Goal: Task Accomplishment & Management: Complete application form

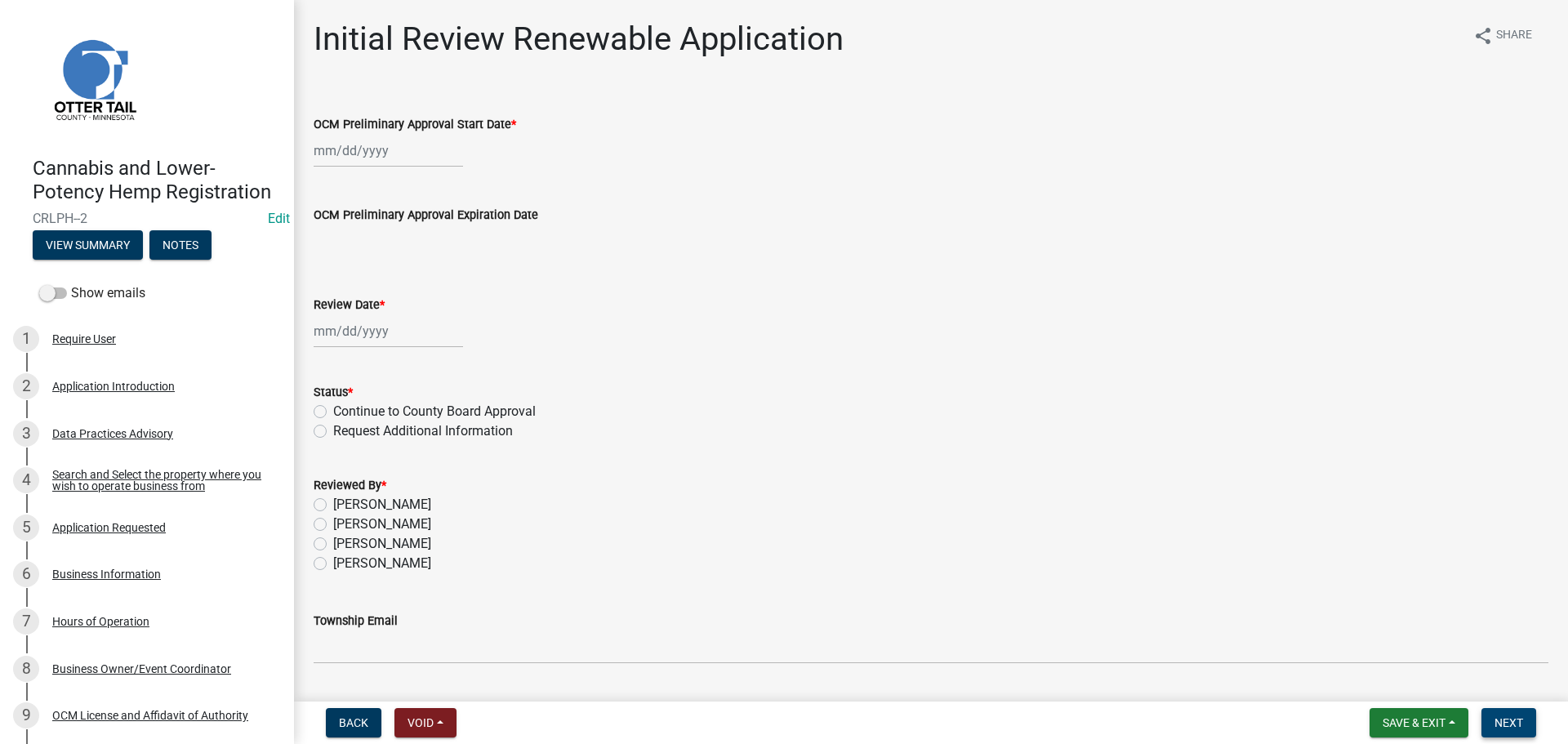
click at [1515, 727] on span "Next" at bounding box center [1508, 722] width 29 height 13
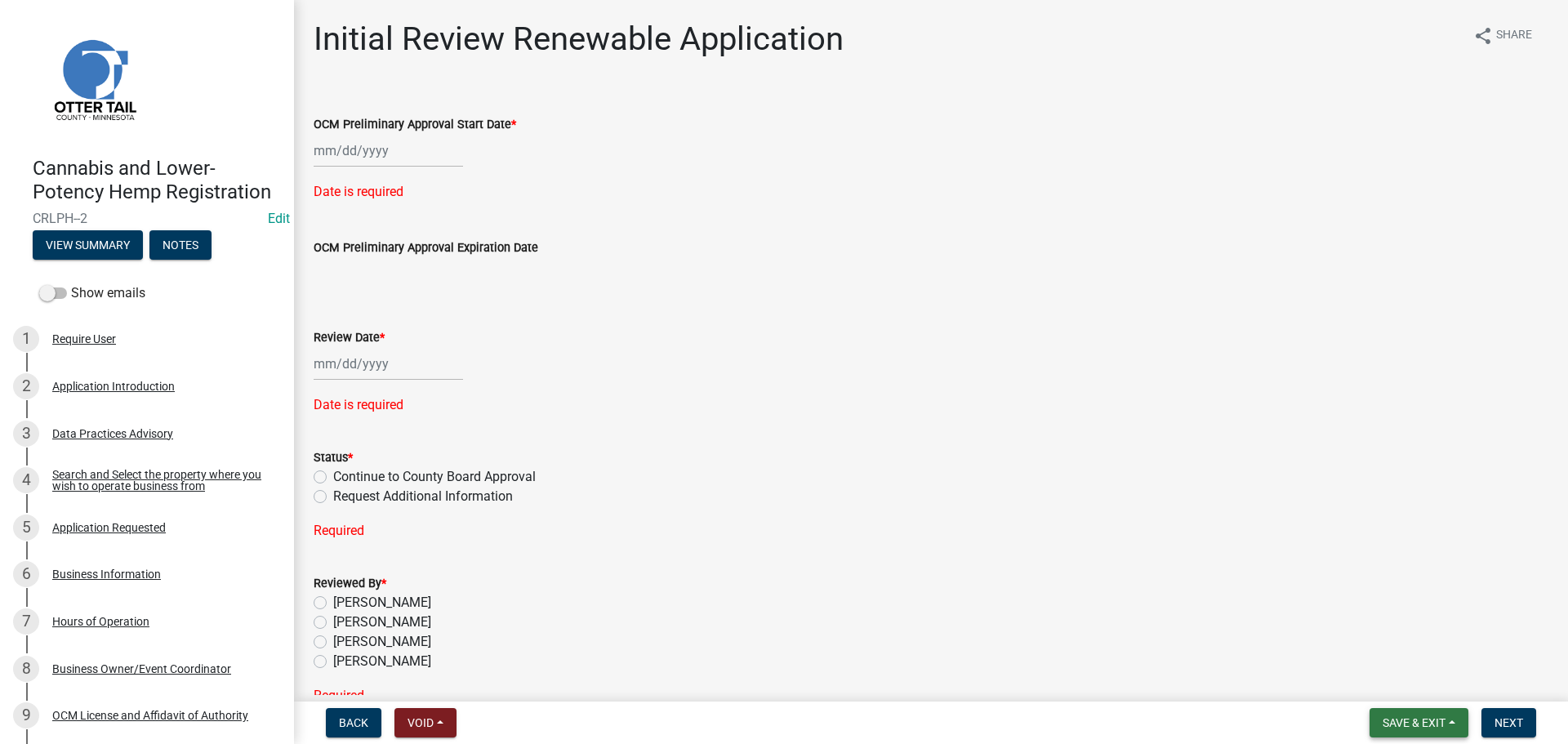
click at [1396, 718] on span "Save & Exit" at bounding box center [1414, 722] width 63 height 13
click at [1384, 682] on button "Save & Exit" at bounding box center [1403, 680] width 131 height 39
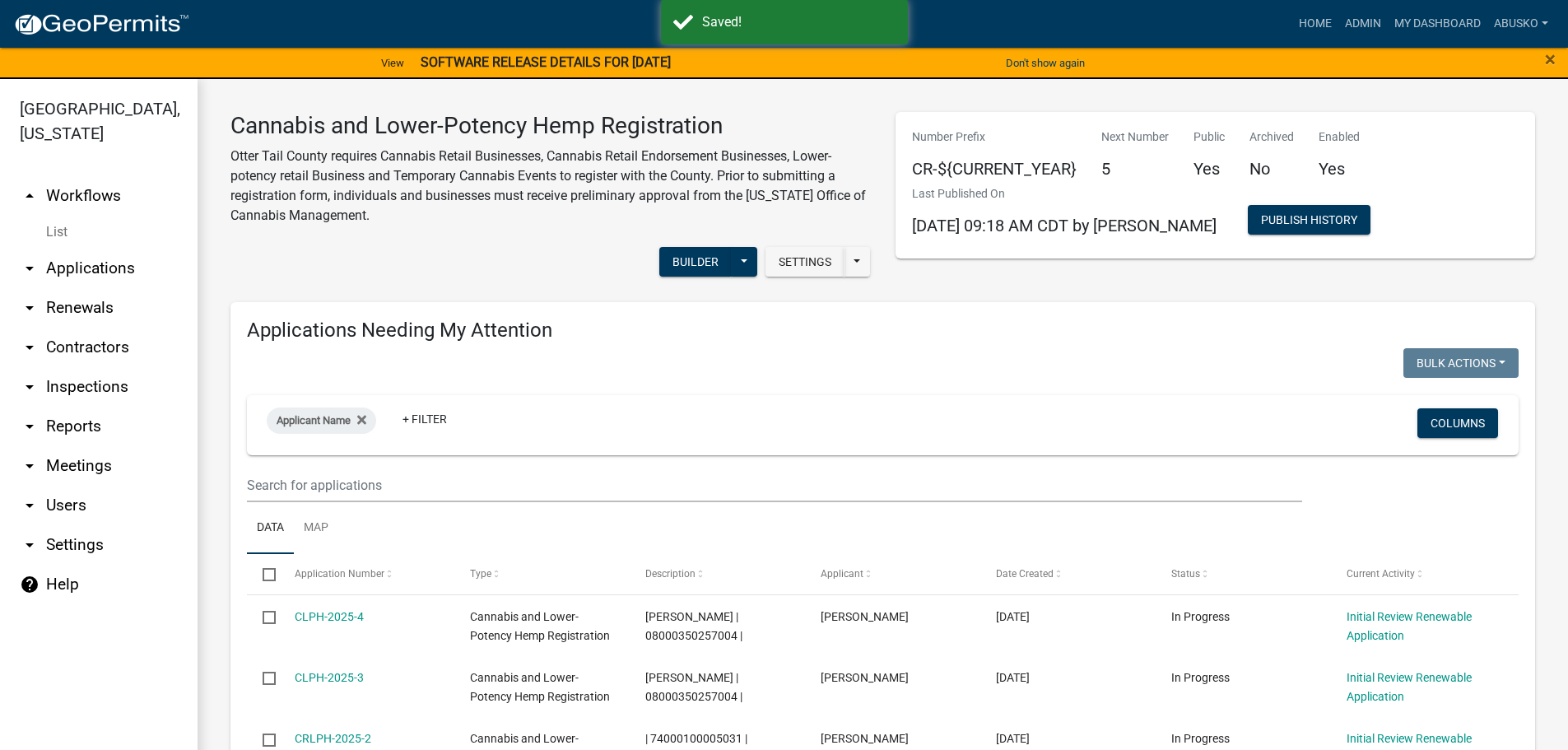
select select "3: 100"
click at [1420, 22] on link "My Dashboard" at bounding box center [1437, 24] width 100 height 31
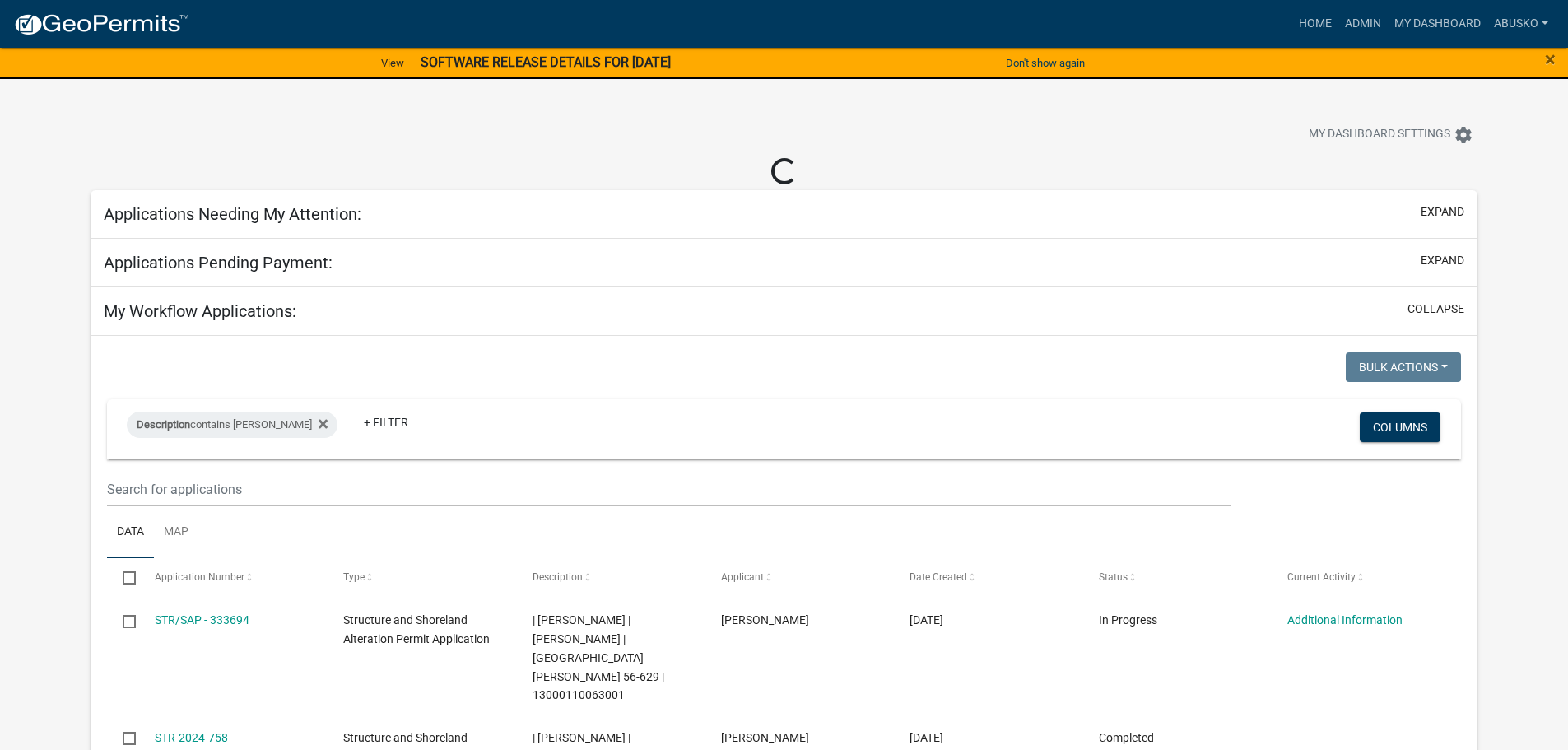
select select "1: 25"
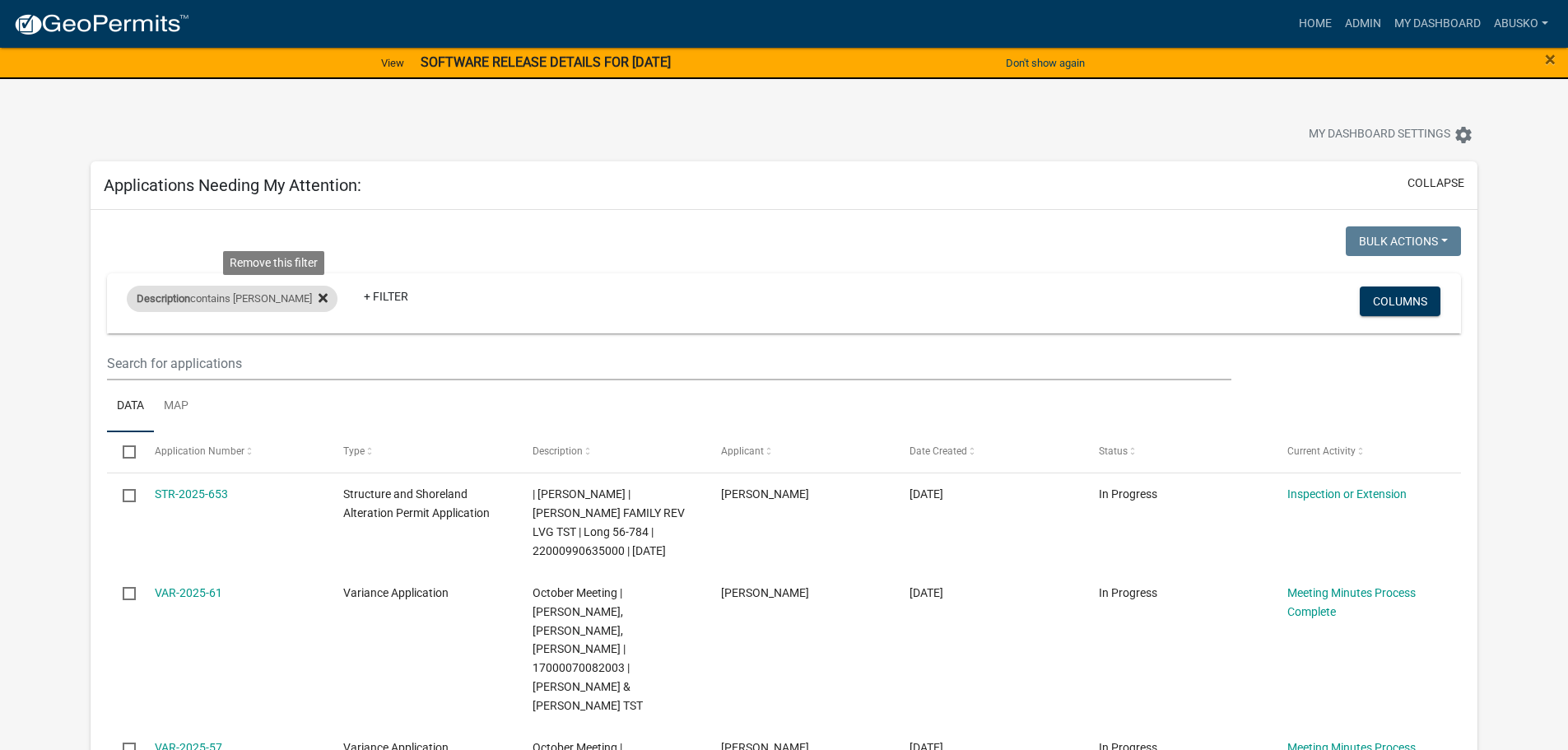
click at [319, 299] on icon at bounding box center [323, 298] width 9 height 9
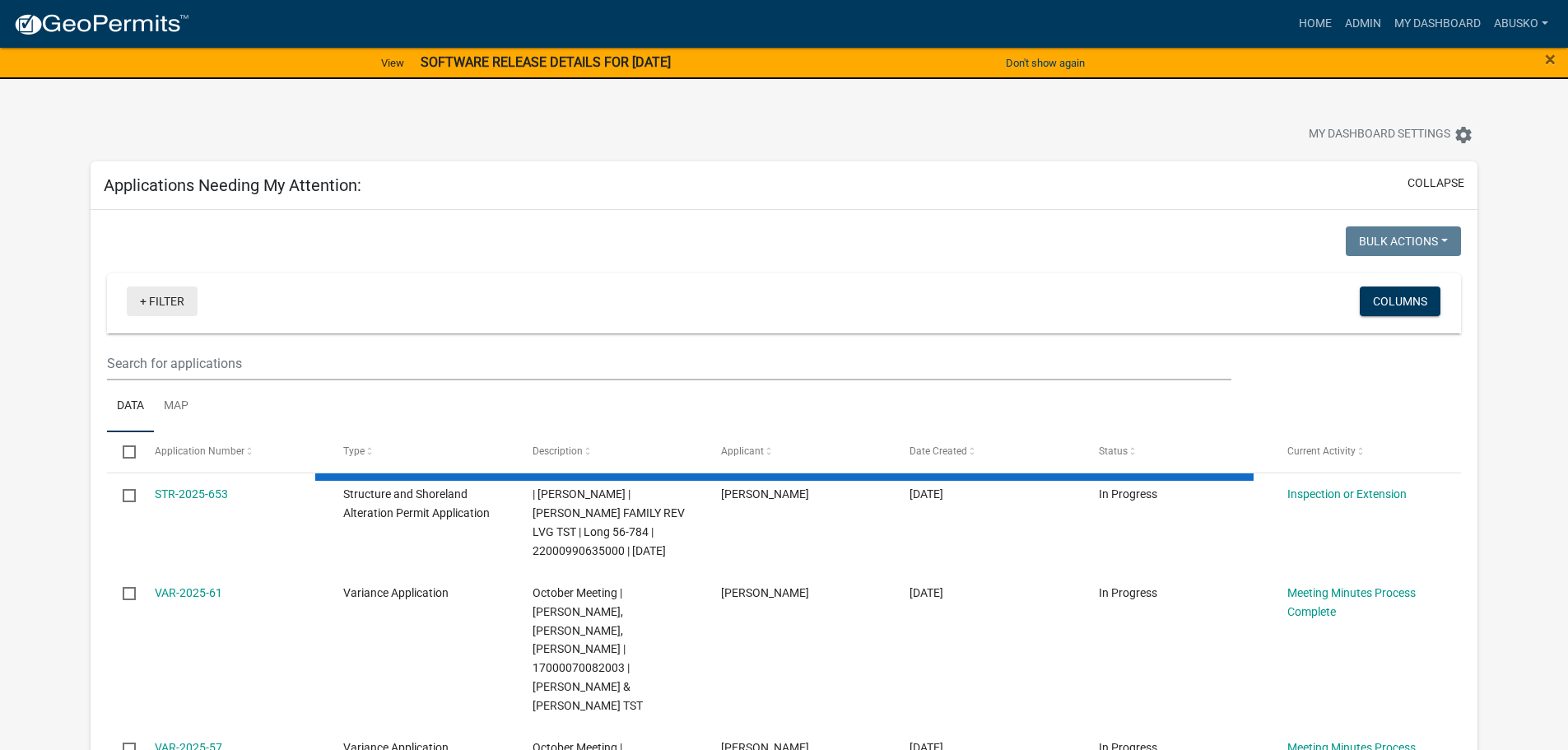
drag, startPoint x: 175, startPoint y: 305, endPoint x: 189, endPoint y: 303, distance: 14.1
click at [175, 304] on link "+ Filter" at bounding box center [162, 301] width 71 height 30
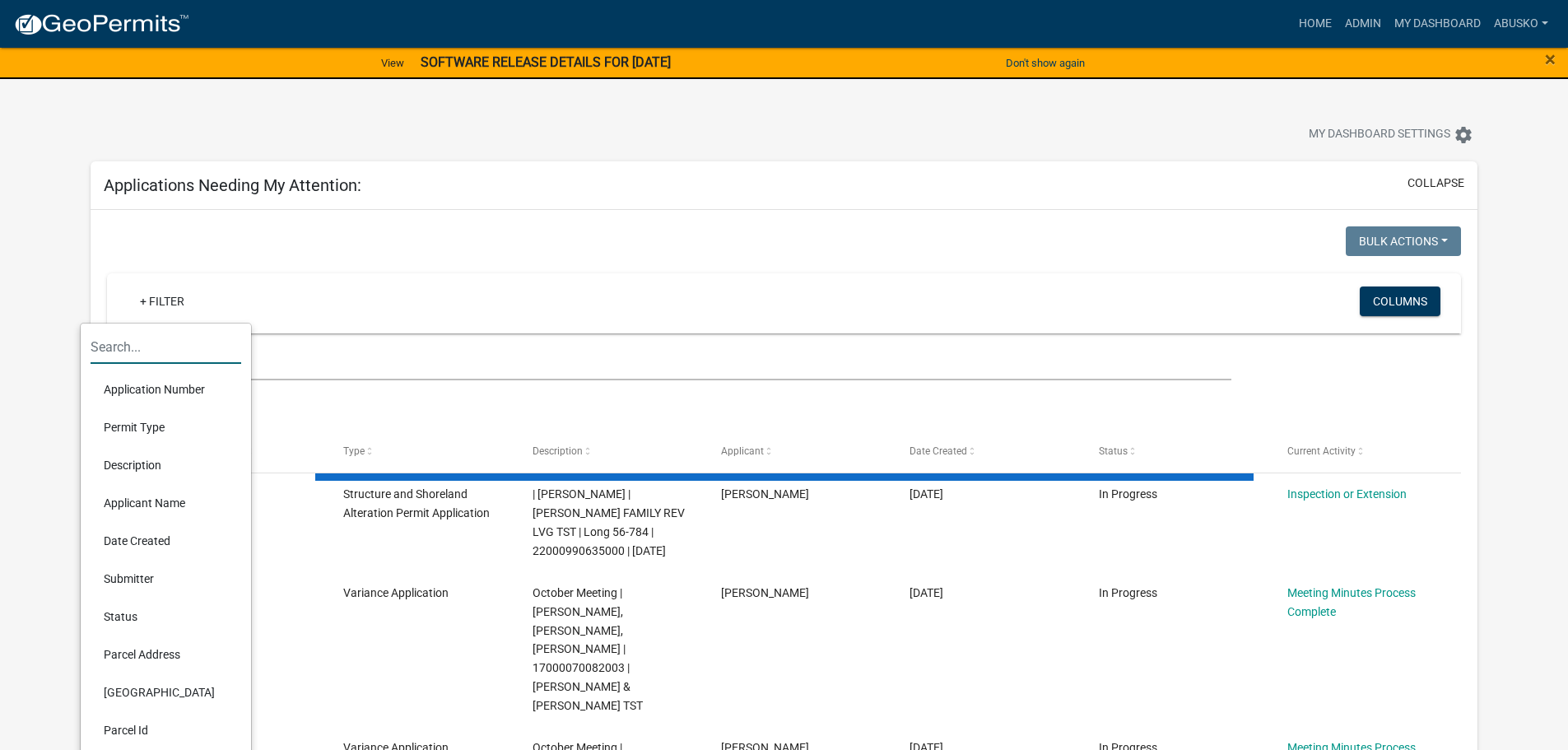
click at [160, 343] on input "text" at bounding box center [166, 347] width 151 height 34
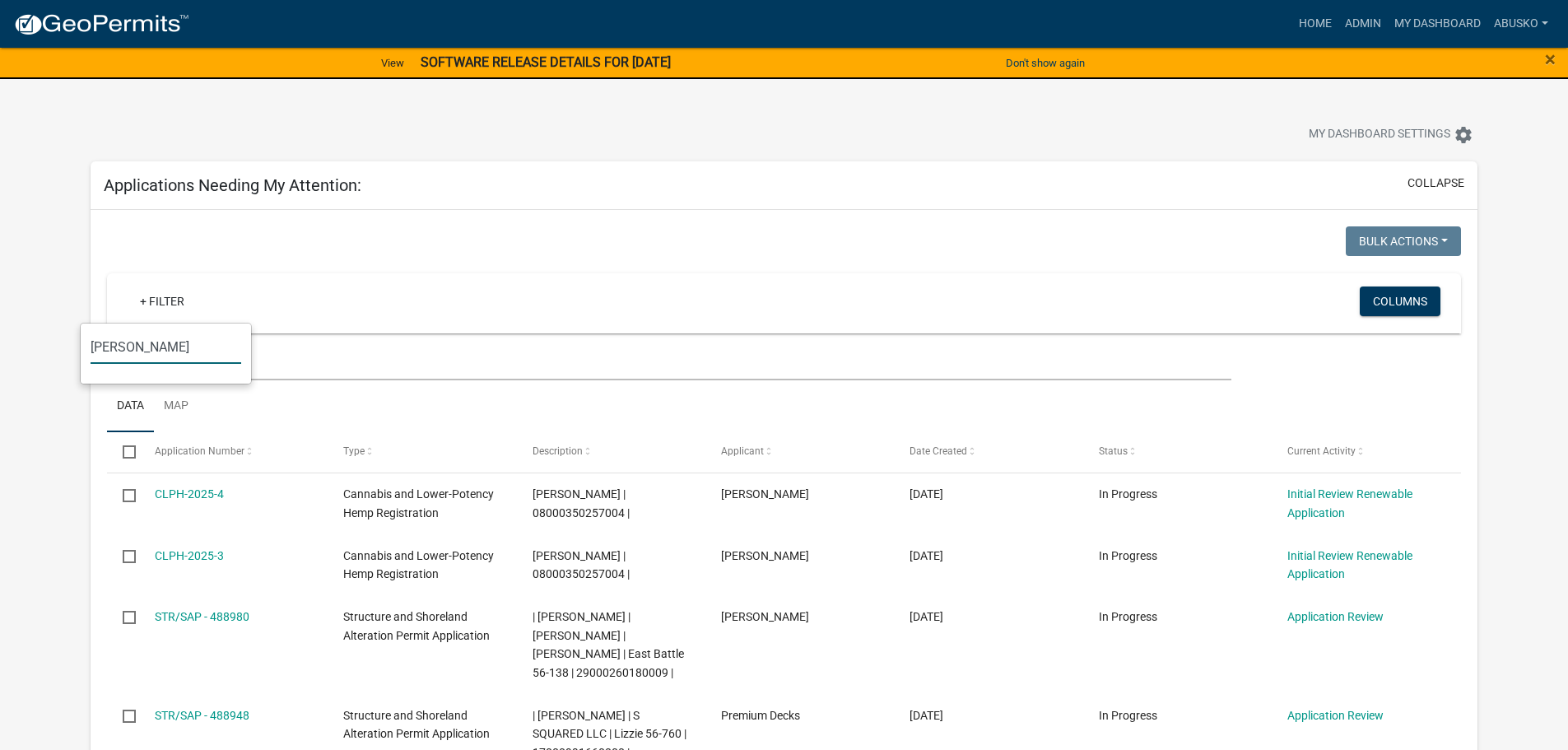
type input "[PERSON_NAME]"
click at [159, 361] on input "[PERSON_NAME]" at bounding box center [166, 347] width 151 height 34
click at [151, 301] on link "+ Filter" at bounding box center [162, 301] width 71 height 30
click at [151, 294] on link "+ Filter" at bounding box center [162, 301] width 71 height 30
click at [145, 361] on input "[PERSON_NAME]" at bounding box center [166, 347] width 151 height 34
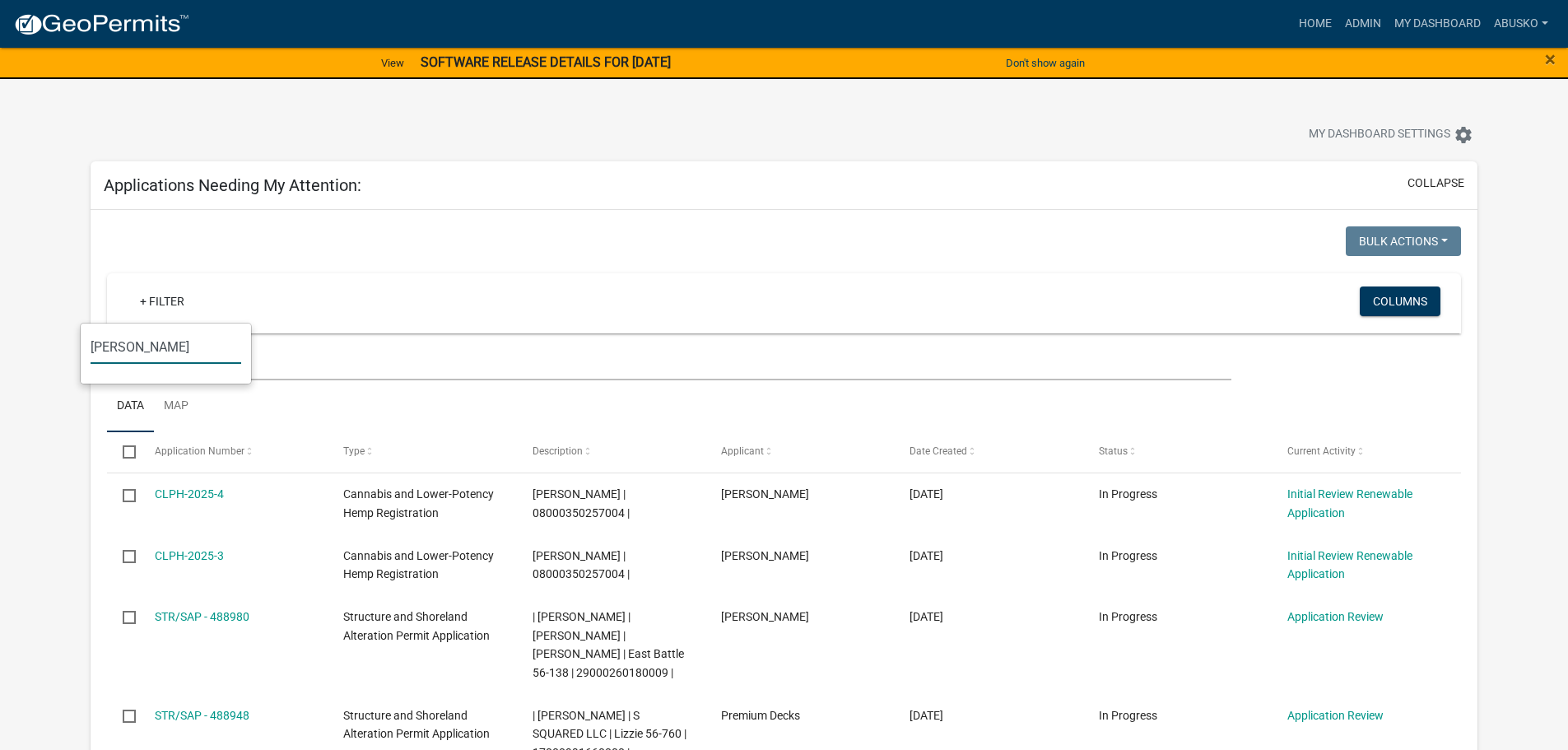
drag, startPoint x: 131, startPoint y: 351, endPoint x: 73, endPoint y: 352, distance: 58.0
click at [73, 352] on body "Internet Explorer does NOT work with GeoPermits. Get a new browser for more sec…" at bounding box center [784, 375] width 1568 height 750
click at [432, 310] on div "+ Filter" at bounding box center [560, 303] width 892 height 34
click at [168, 298] on link "+ Filter" at bounding box center [162, 301] width 71 height 30
drag, startPoint x: 163, startPoint y: 352, endPoint x: 63, endPoint y: 360, distance: 100.3
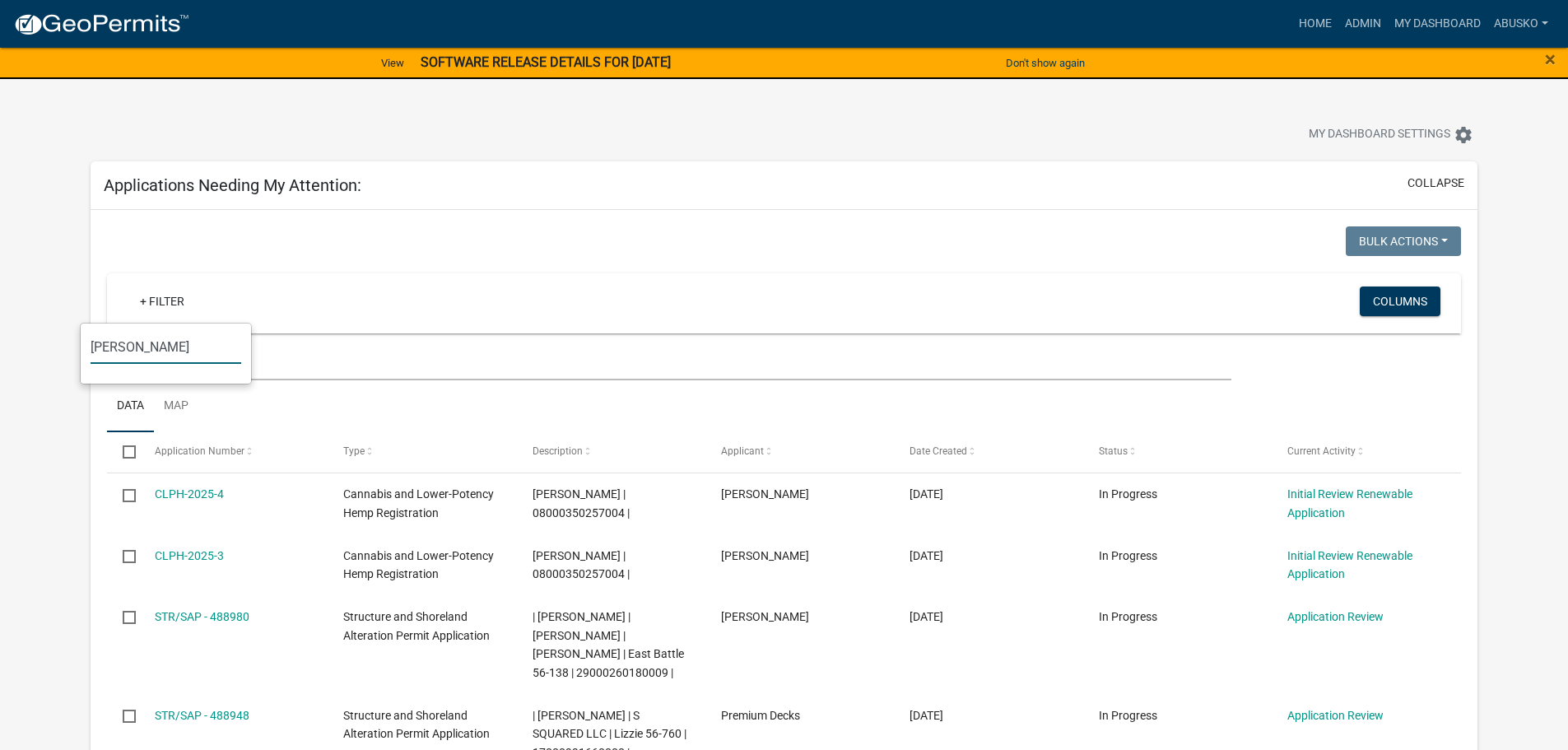
click at [63, 360] on body "Internet Explorer does NOT work with GeoPermits. Get a new browser for more sec…" at bounding box center [784, 375] width 1568 height 750
type input "j"
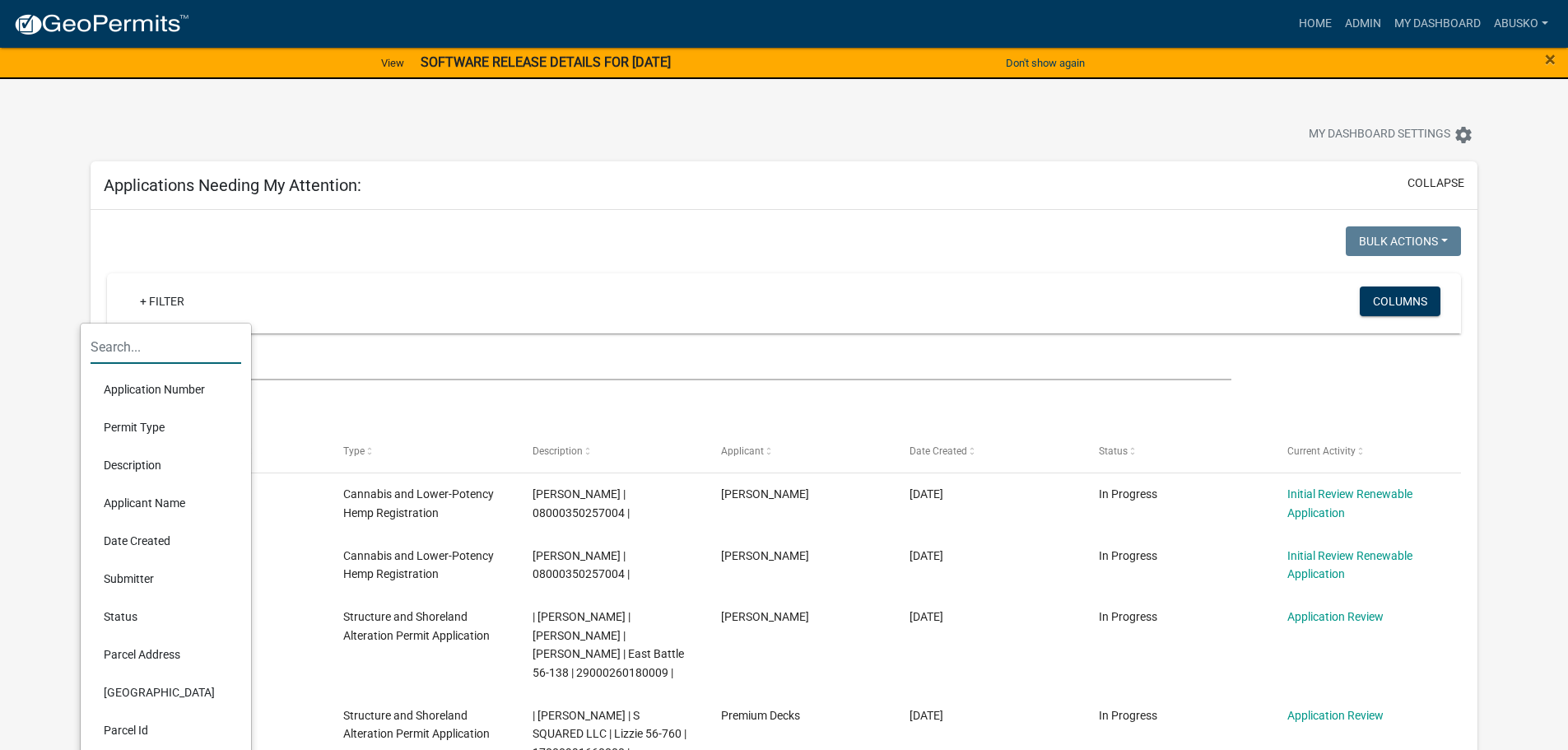
click at [376, 322] on div "+ Filter Columns" at bounding box center [784, 303] width 1339 height 60
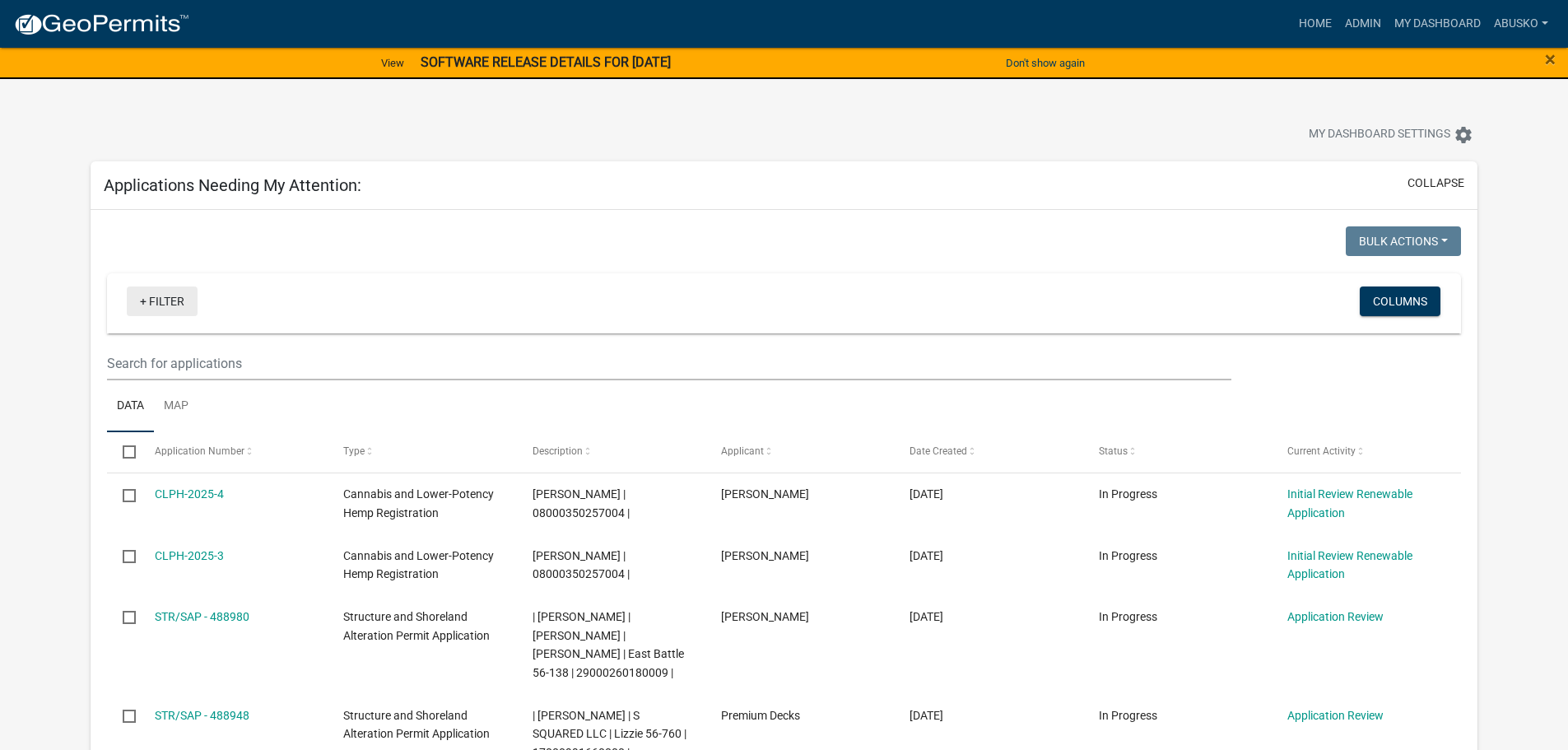
click at [160, 304] on link "+ Filter" at bounding box center [162, 301] width 71 height 30
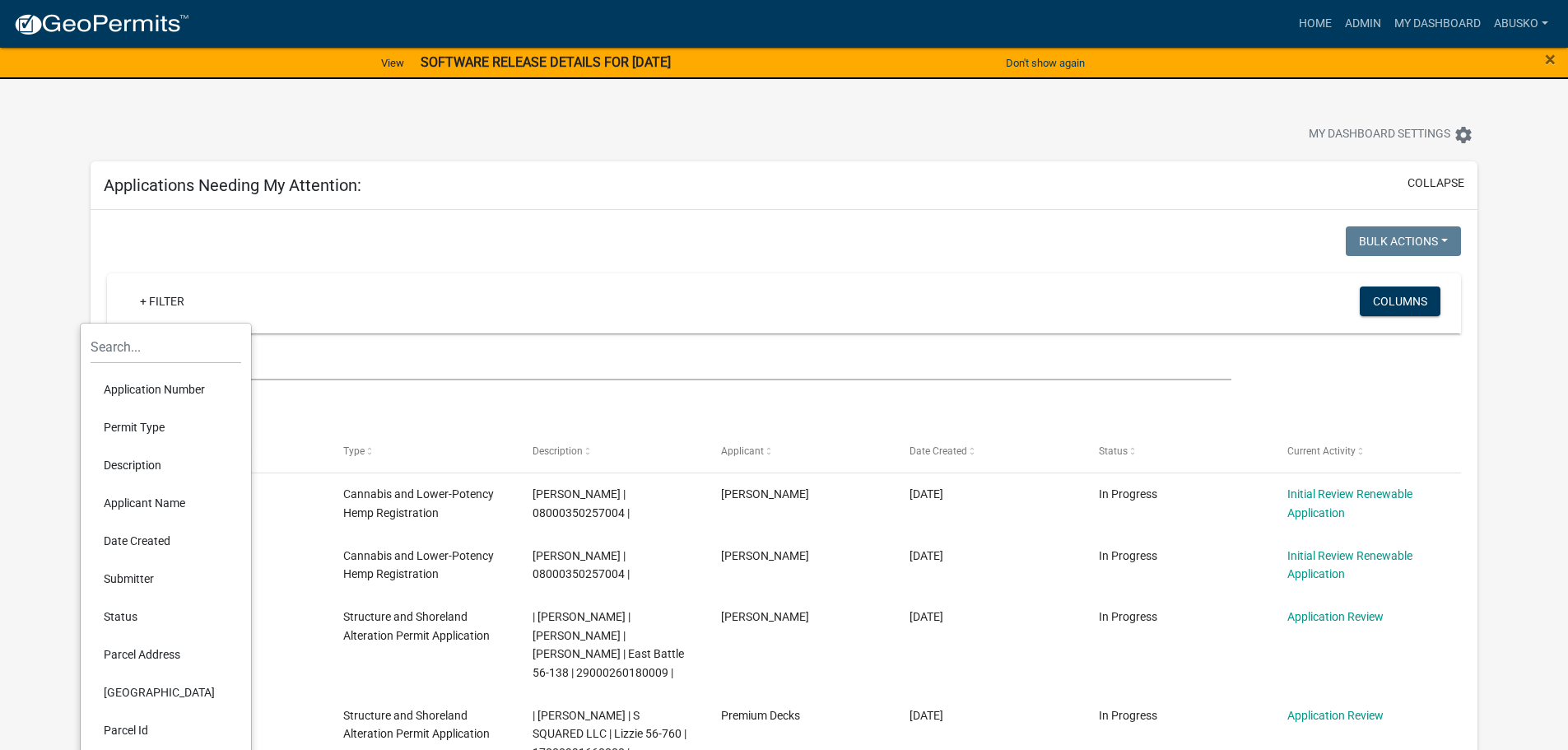
click at [141, 455] on li "Description" at bounding box center [166, 464] width 151 height 38
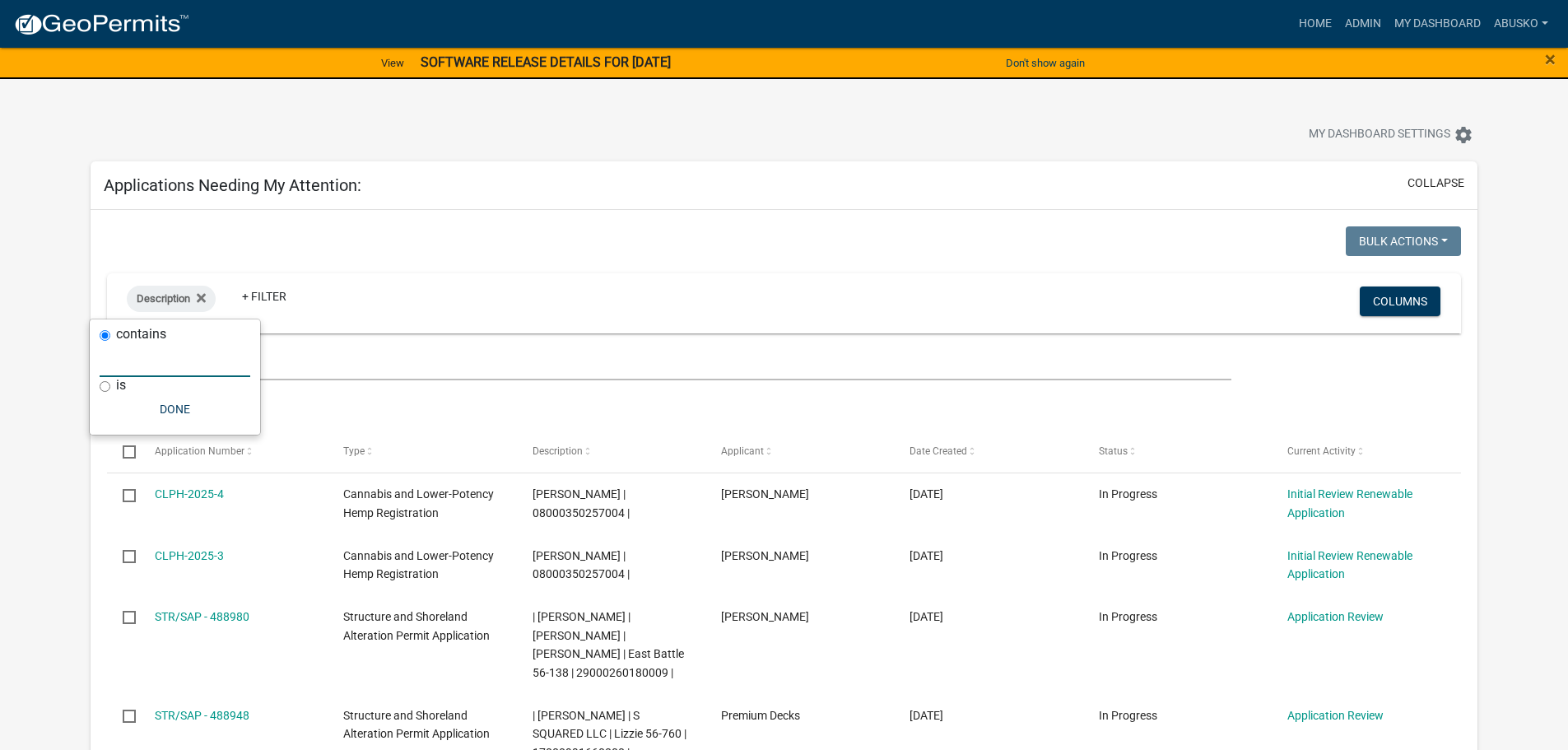
click at [206, 354] on input "text" at bounding box center [175, 360] width 151 height 34
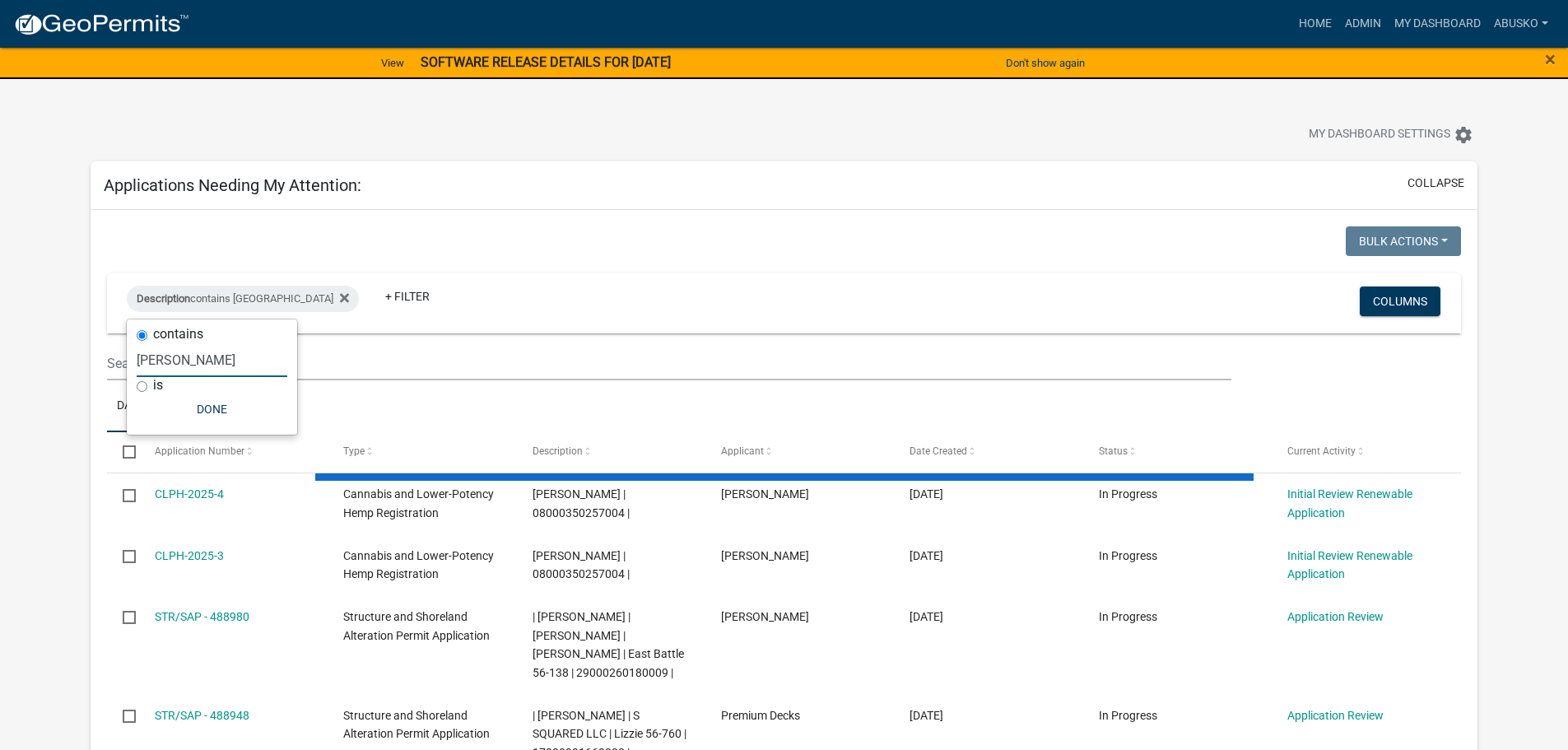
type input "[PERSON_NAME]"
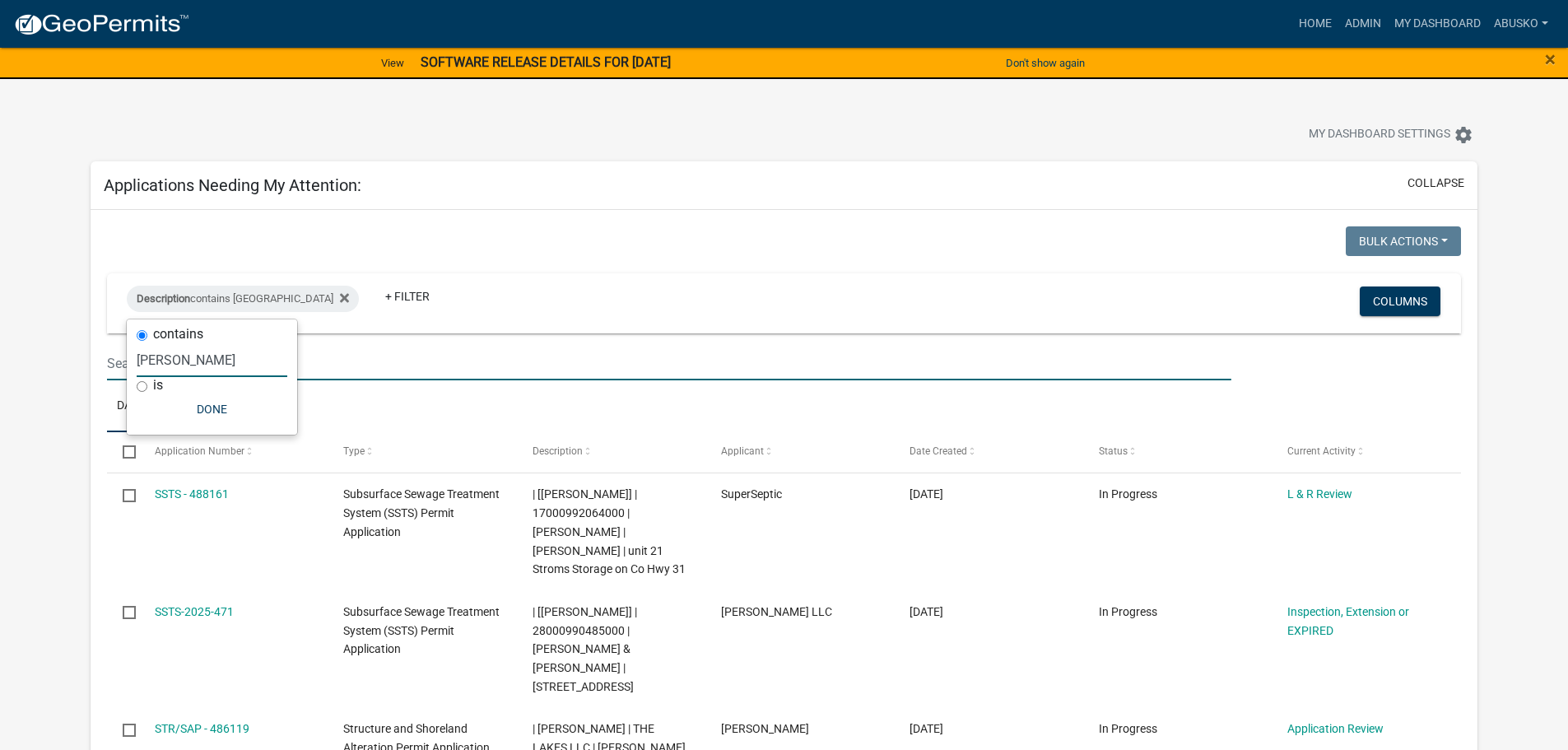
click at [530, 369] on input "text" at bounding box center [669, 363] width 1124 height 34
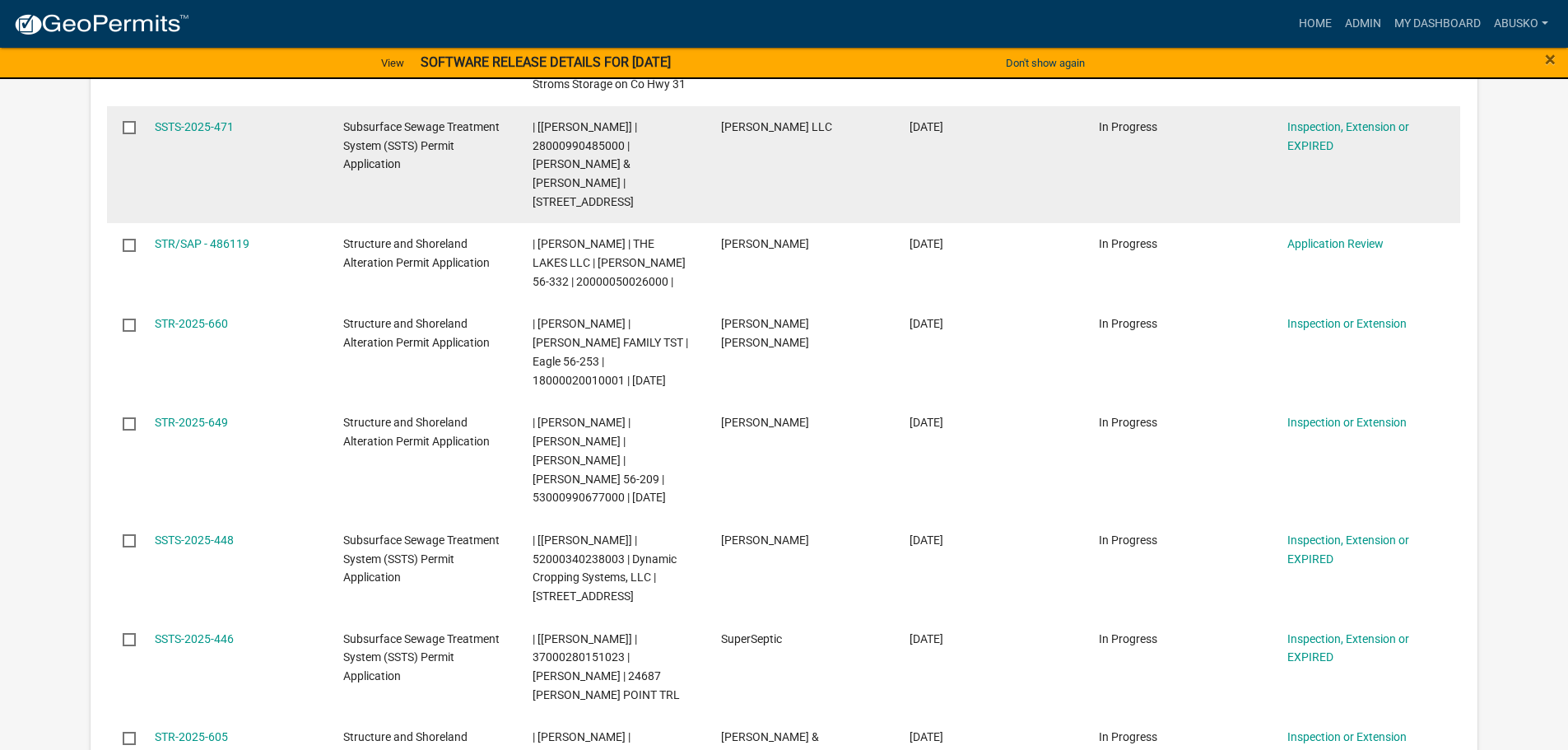
scroll to position [165, 0]
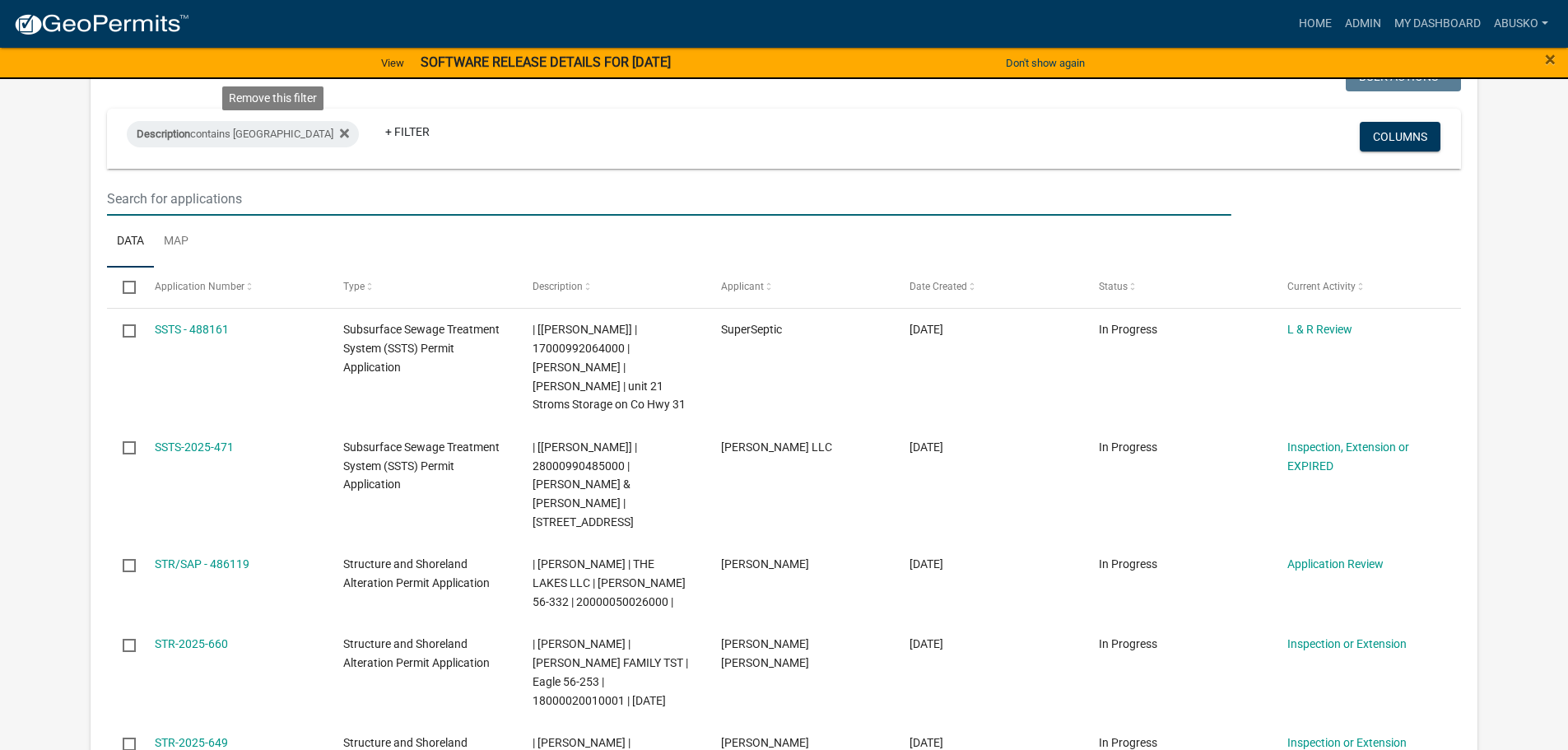
click at [340, 134] on icon at bounding box center [344, 133] width 9 height 13
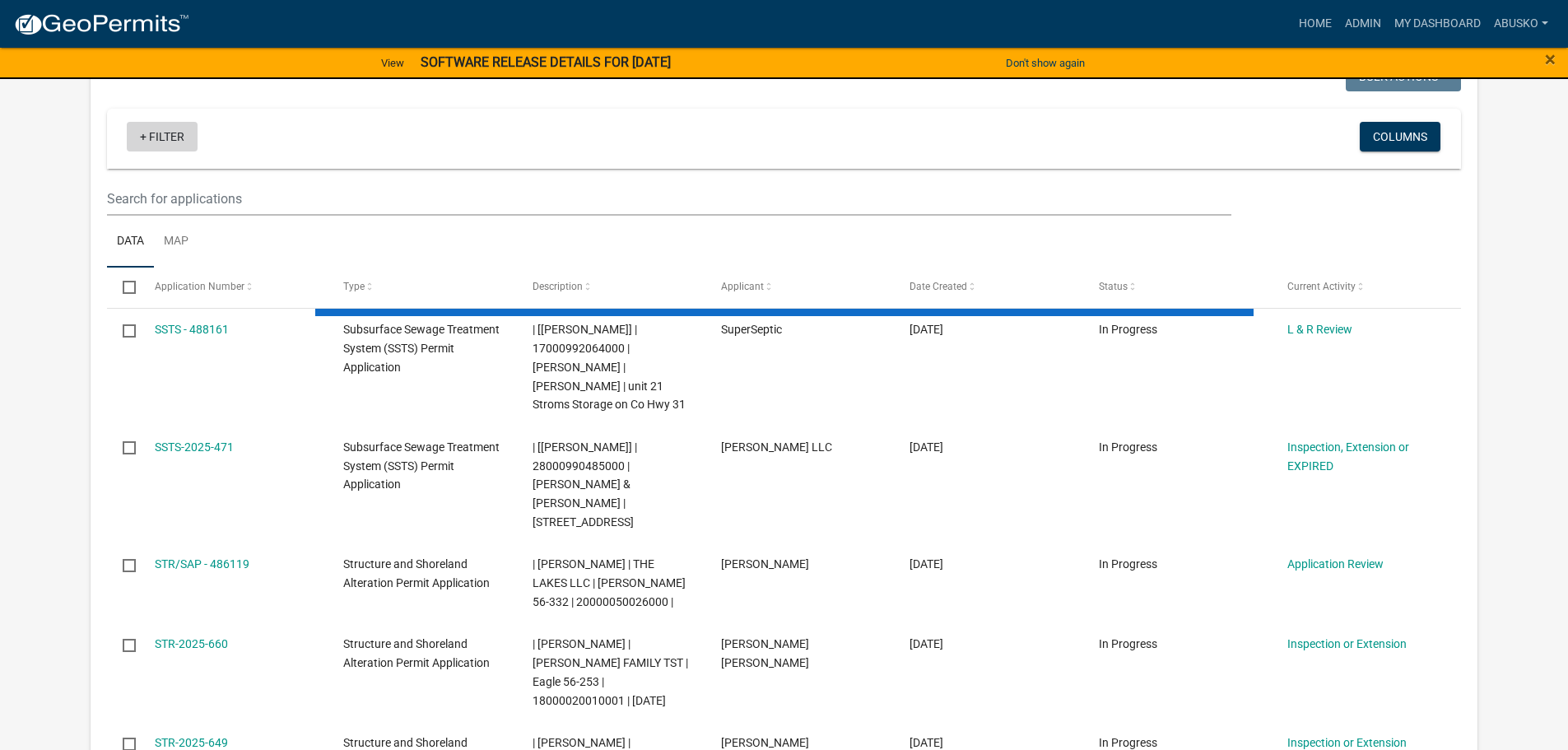
click at [168, 141] on link "+ Filter" at bounding box center [162, 137] width 71 height 30
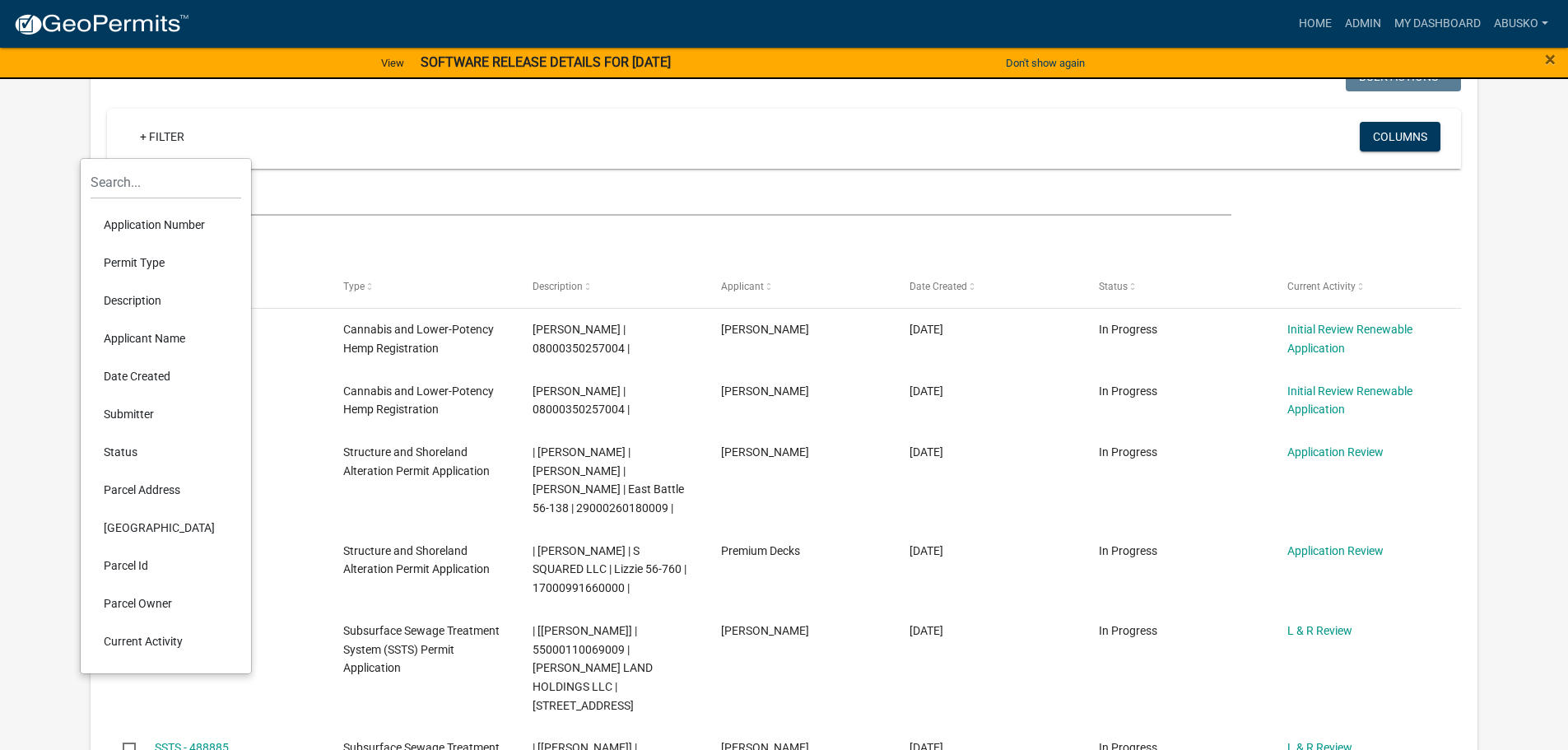
click at [147, 295] on li "Description" at bounding box center [166, 299] width 151 height 38
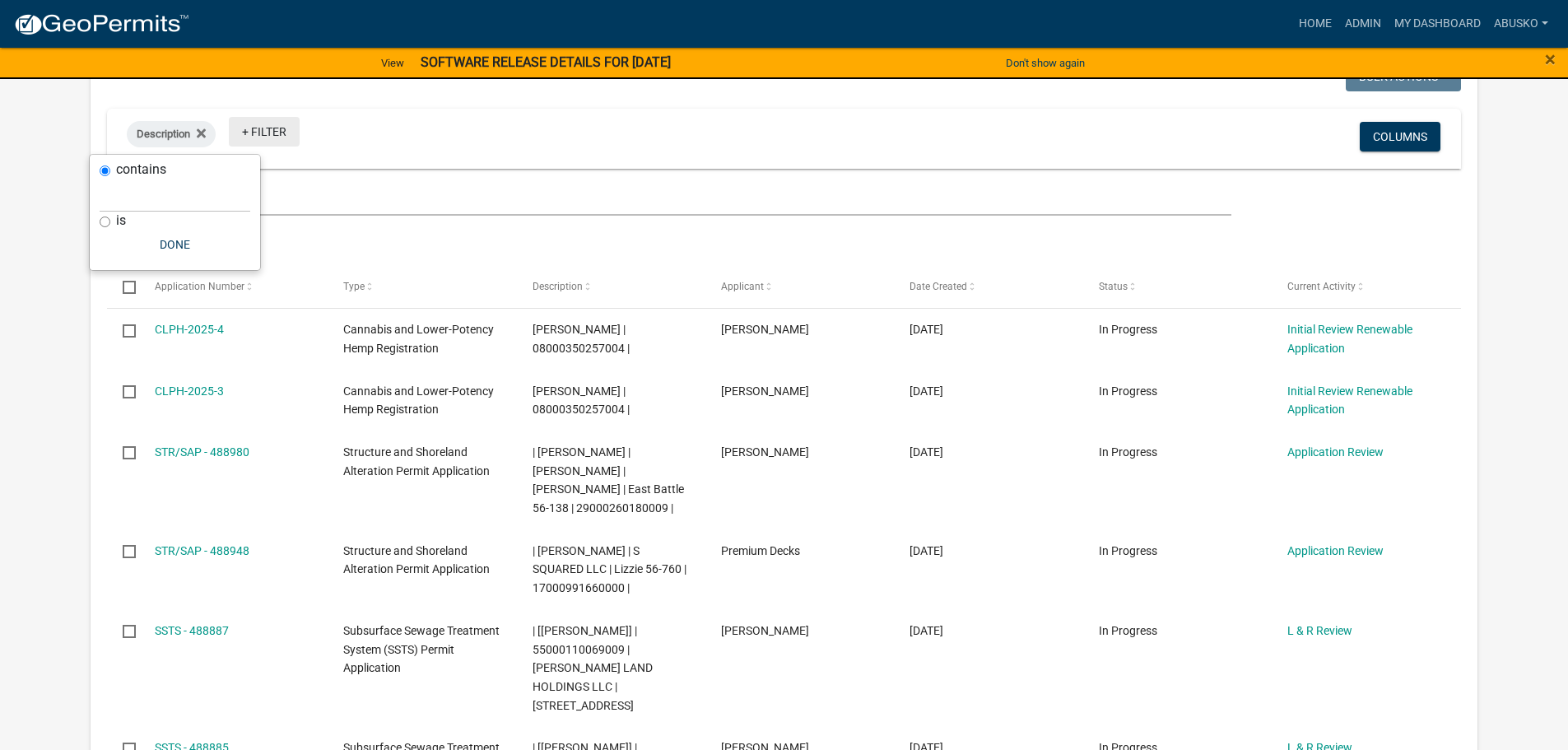
click at [268, 134] on link "+ Filter" at bounding box center [264, 132] width 71 height 30
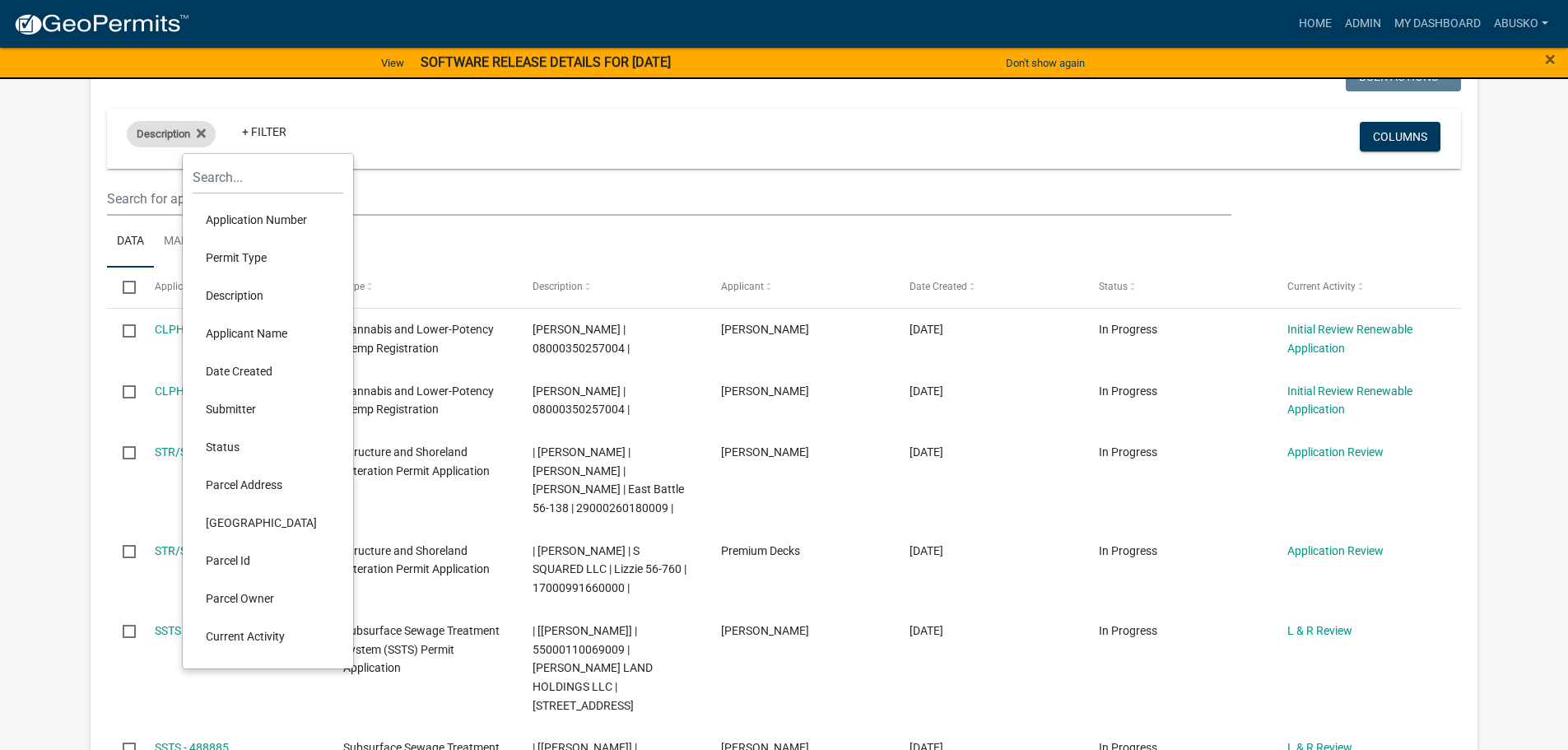
click at [173, 134] on span "Description" at bounding box center [162, 134] width 53 height 12
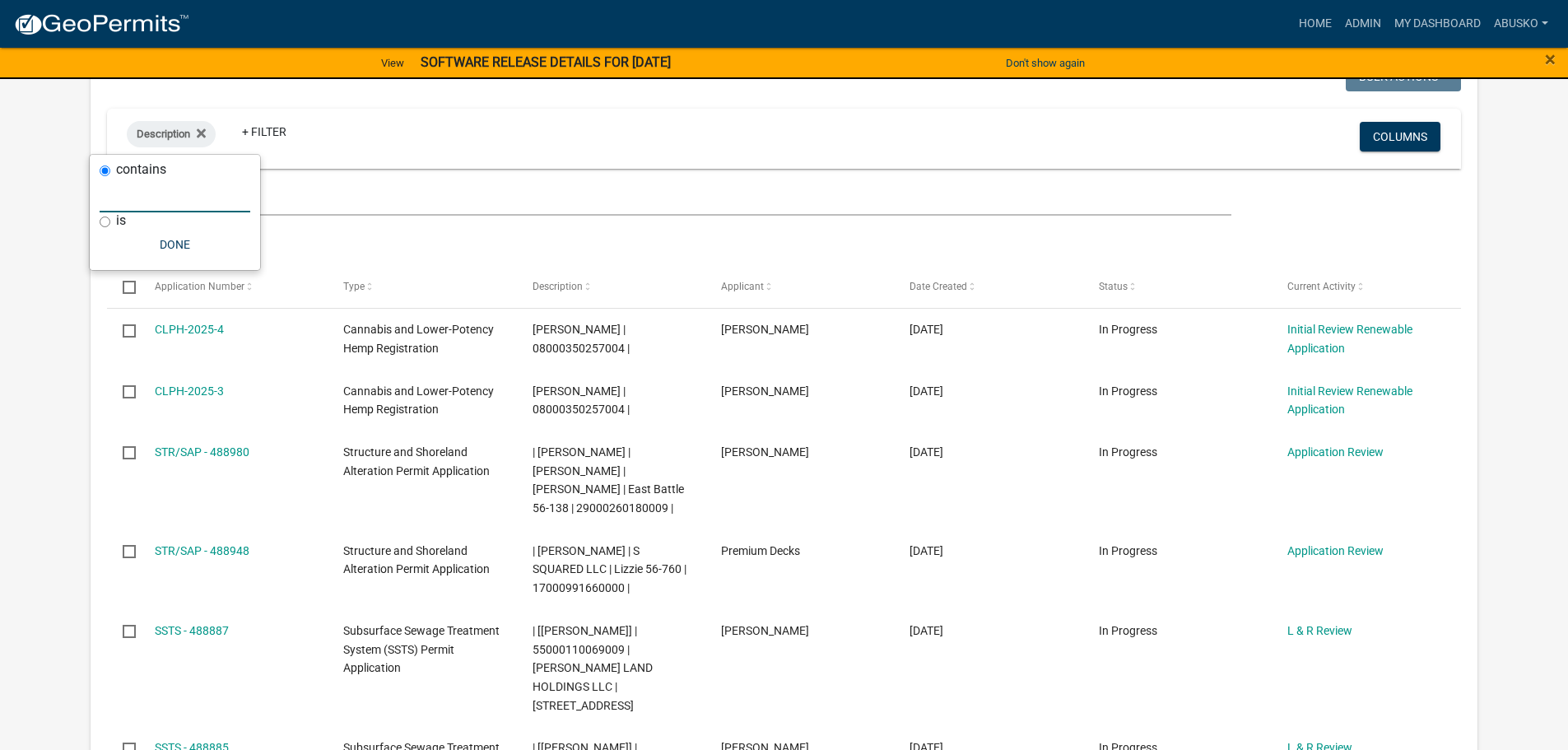
click at [149, 199] on input "text" at bounding box center [175, 196] width 151 height 34
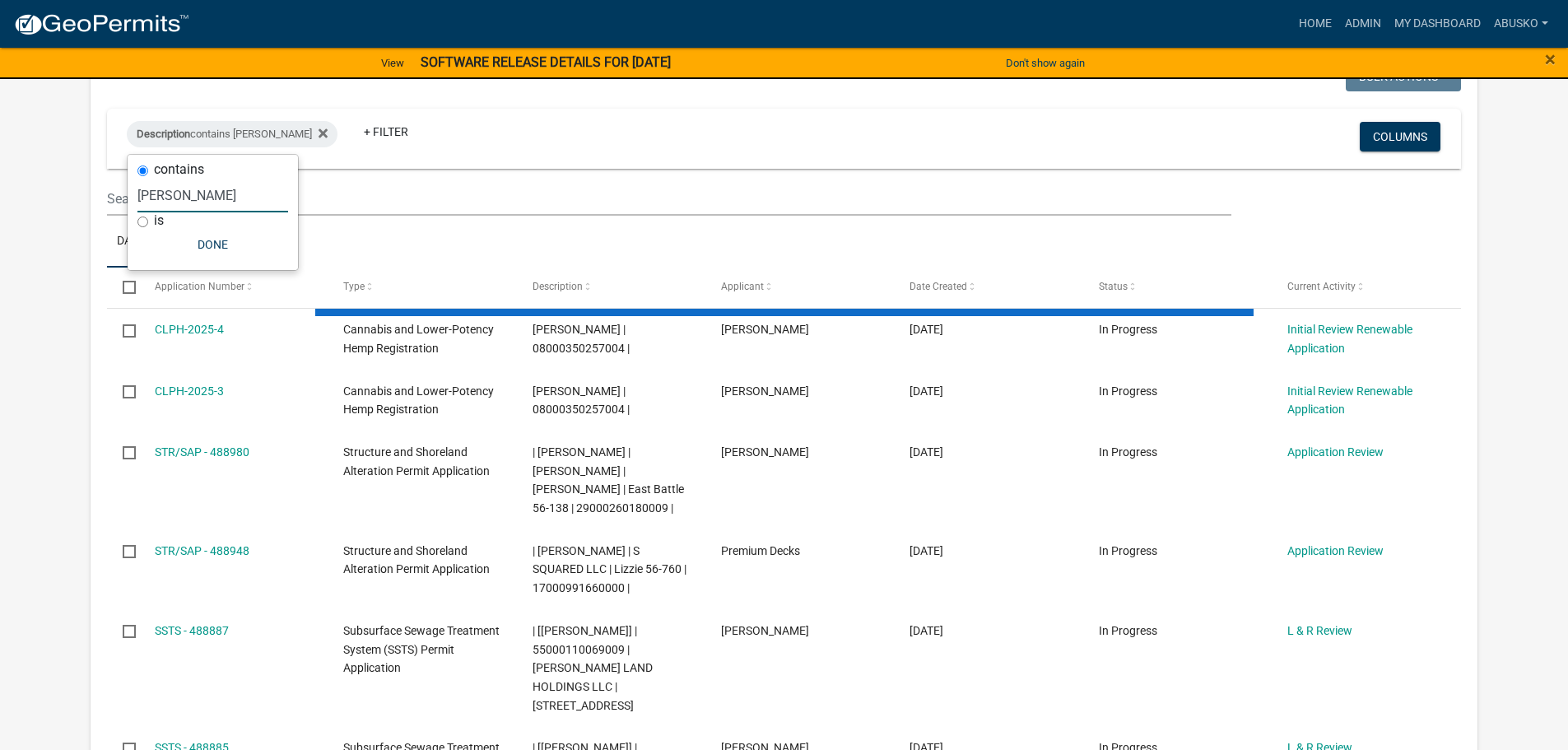
type input "[PERSON_NAME]"
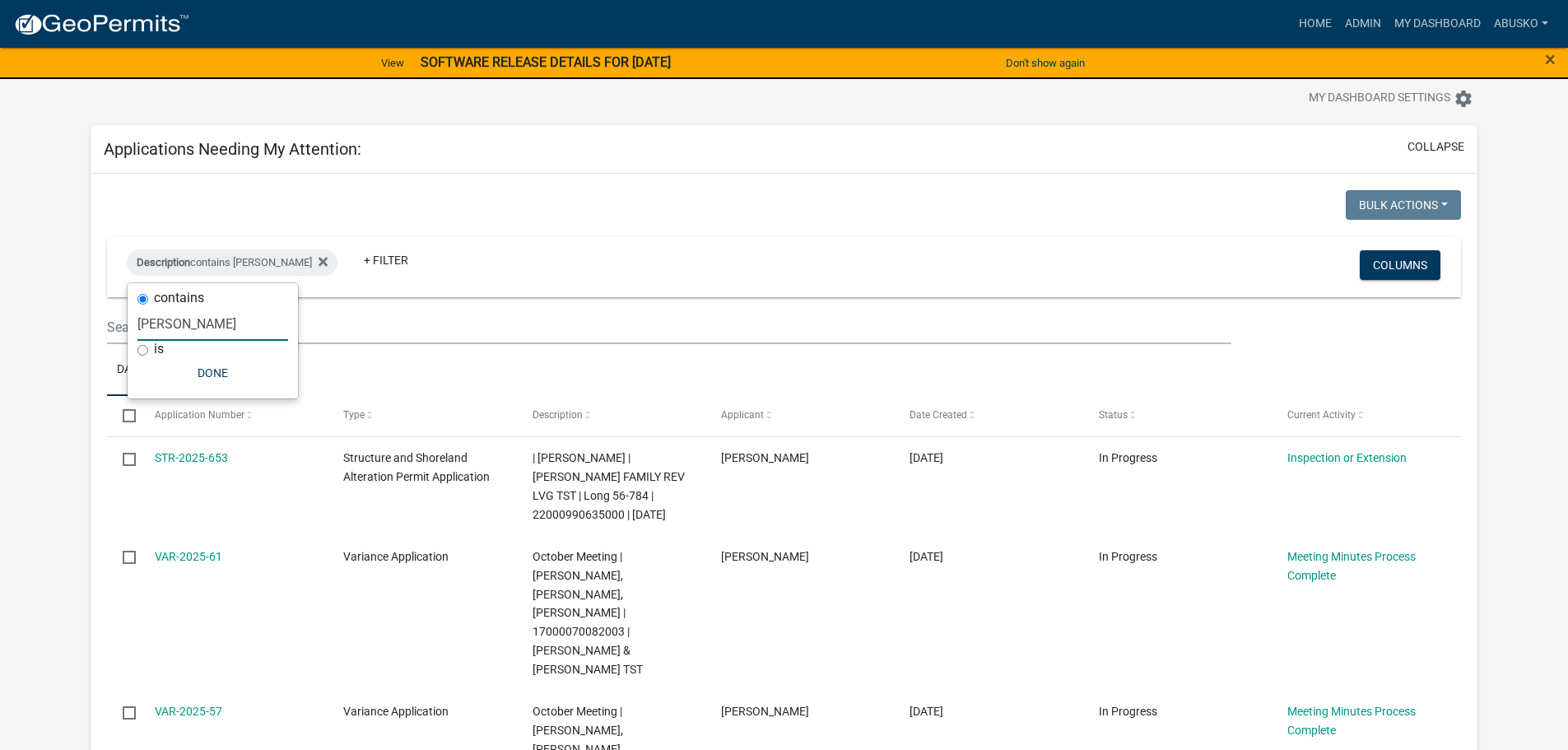
scroll to position [0, 0]
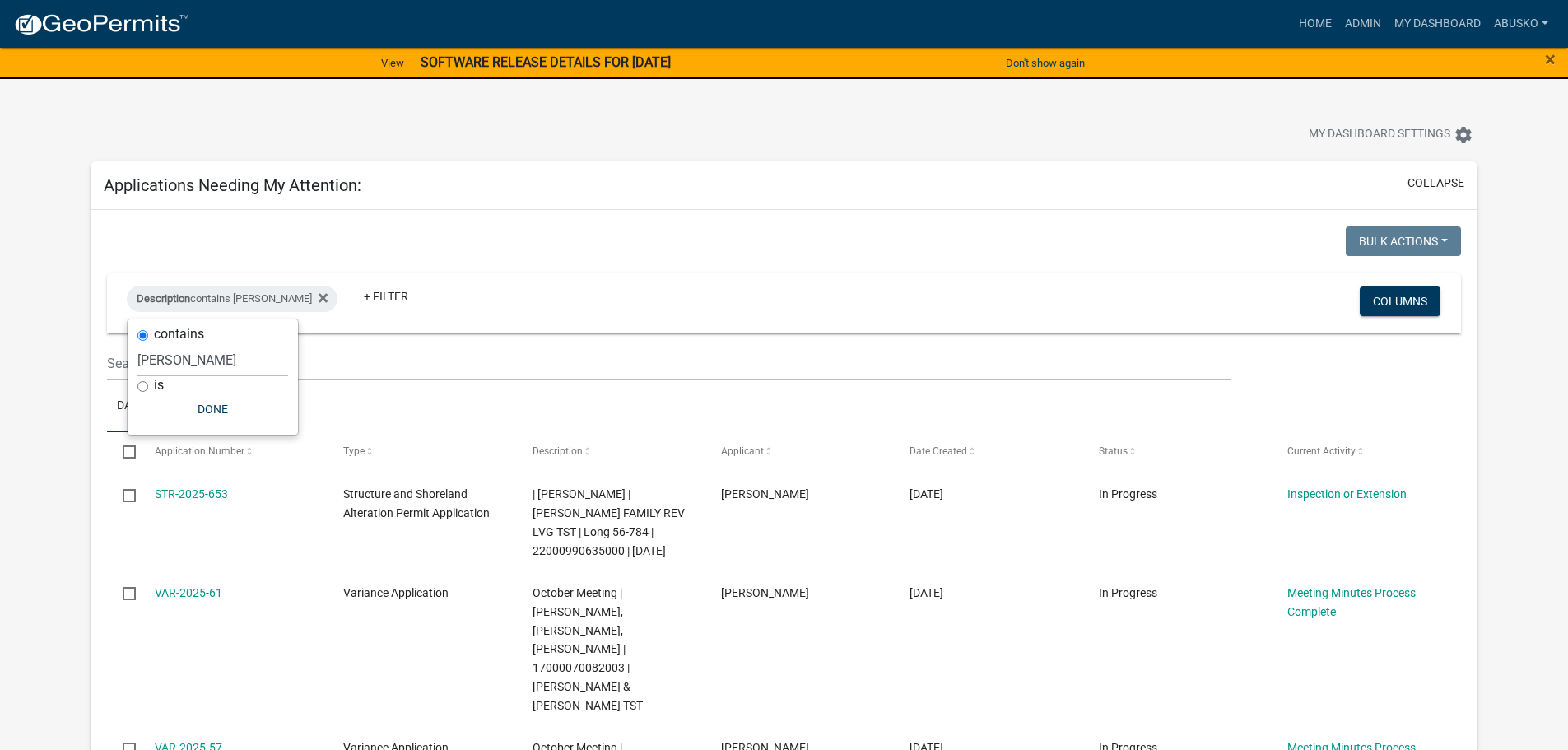
click at [695, 405] on ul "Data Map" at bounding box center [784, 406] width 1354 height 52
click at [1408, 20] on link "My Dashboard" at bounding box center [1437, 24] width 100 height 31
click at [351, 298] on link "+ Filter" at bounding box center [386, 296] width 71 height 30
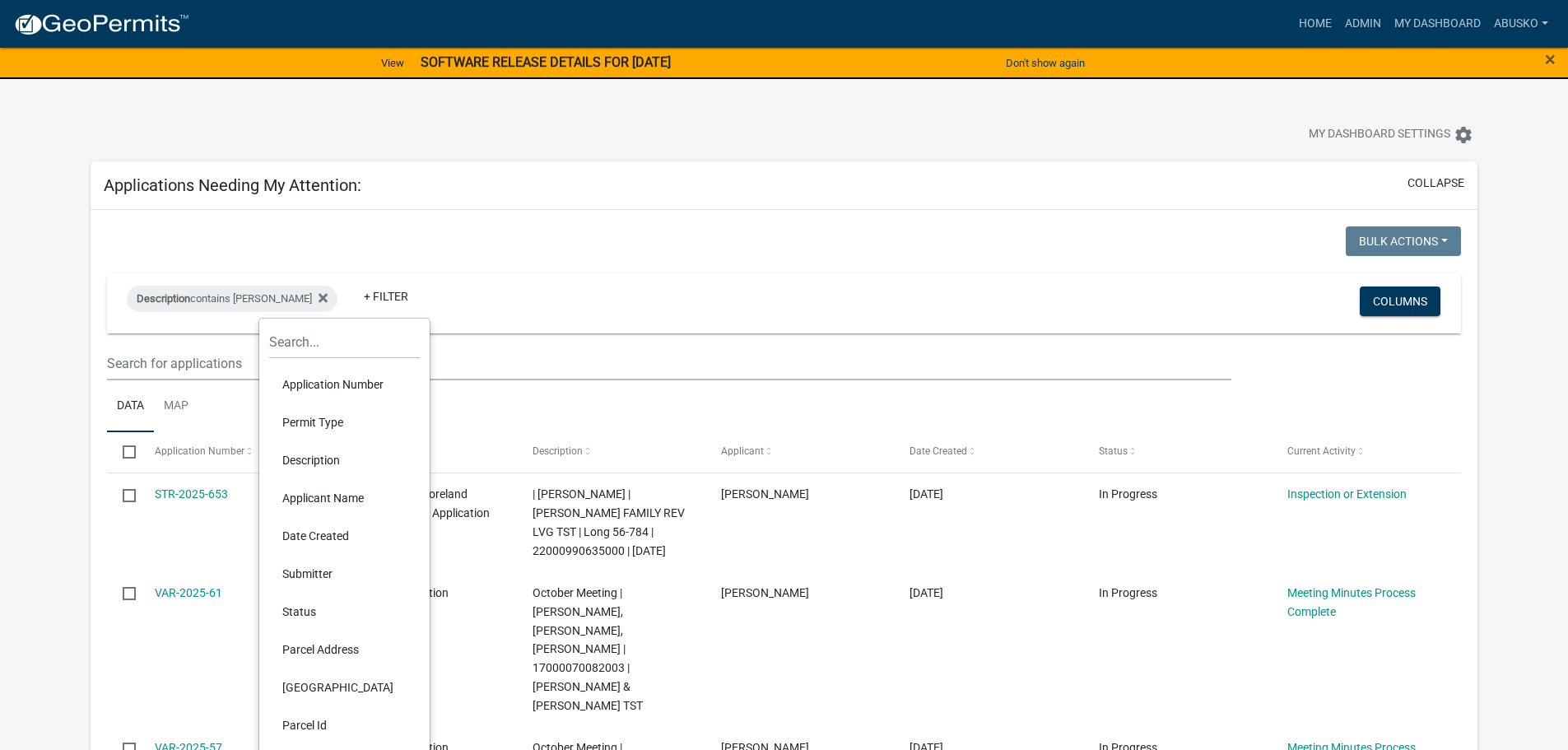
click at [320, 422] on li "Permit Type" at bounding box center [344, 422] width 151 height 38
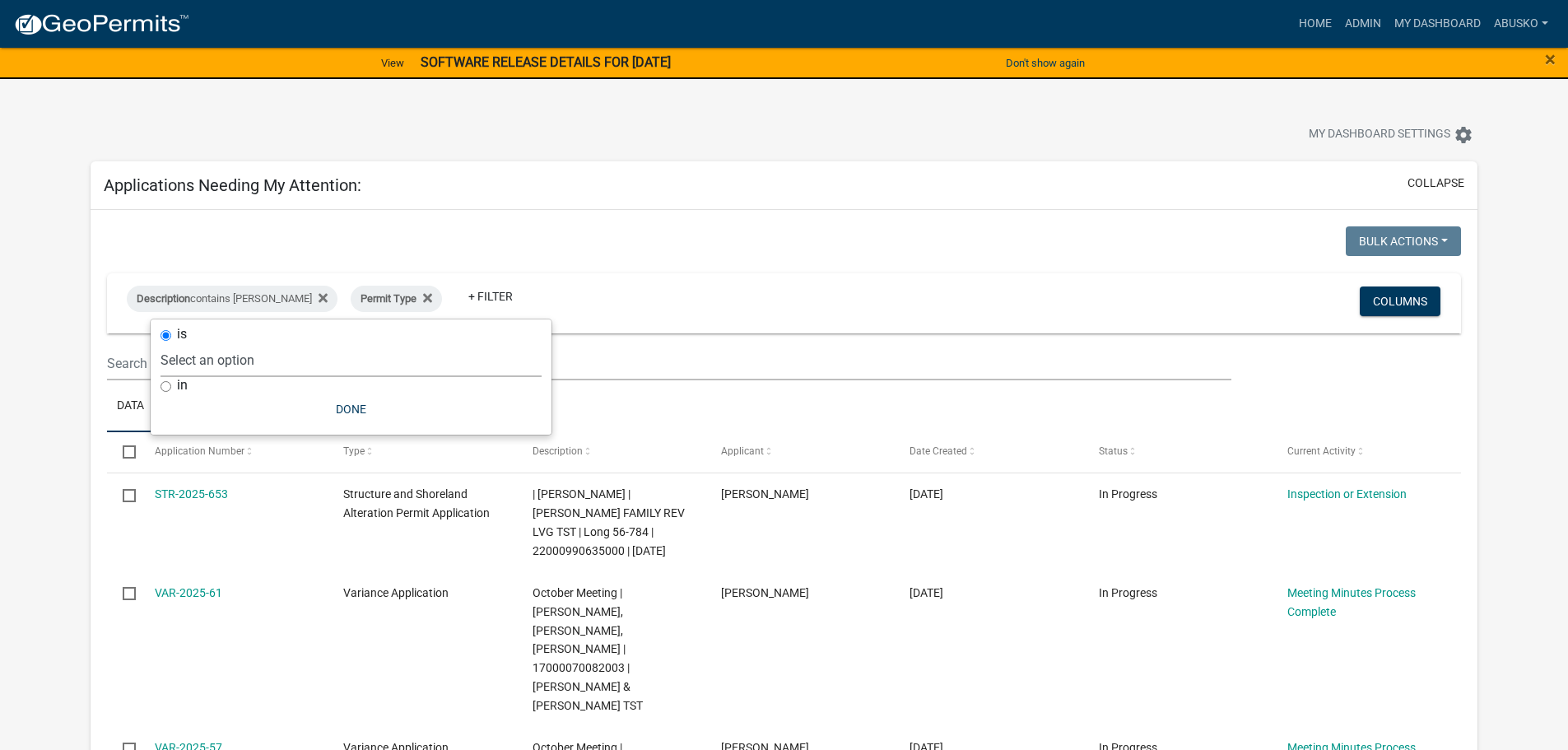
click at [229, 357] on select "Select an option Building Contractor / Excavators (Registration) Building Contr…" at bounding box center [351, 360] width 381 height 34
select select "c1bfc6c7-788a-4864-9461-c65c13de6891"
click at [282, 343] on select "Select an option Building Contractor / Excavators (Registration) Building Contr…" at bounding box center [351, 360] width 381 height 34
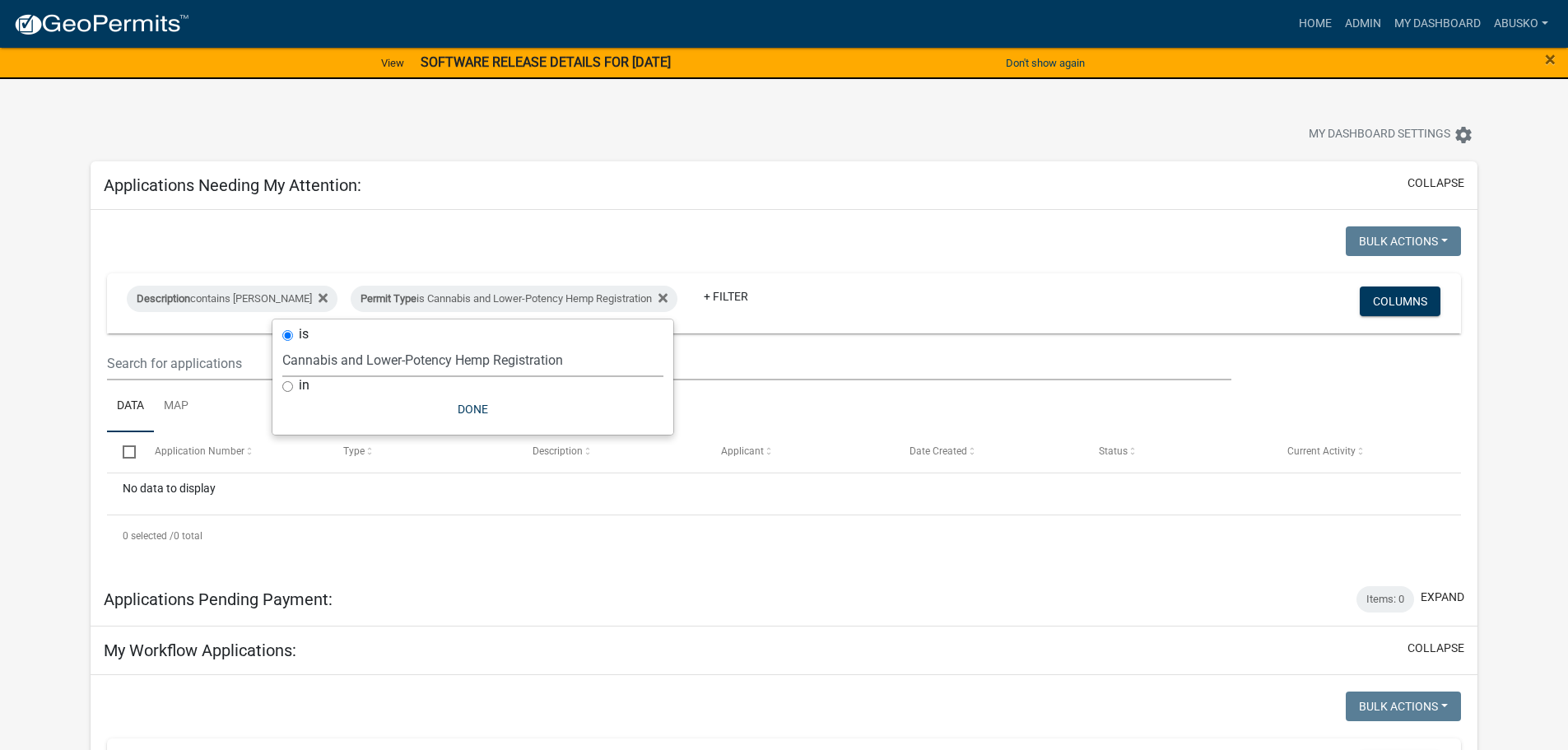
click at [939, 264] on div "Bulk Actions Void Expire Lock Withdraw Description contains [PERSON_NAME] Permi…" at bounding box center [784, 391] width 1354 height 330
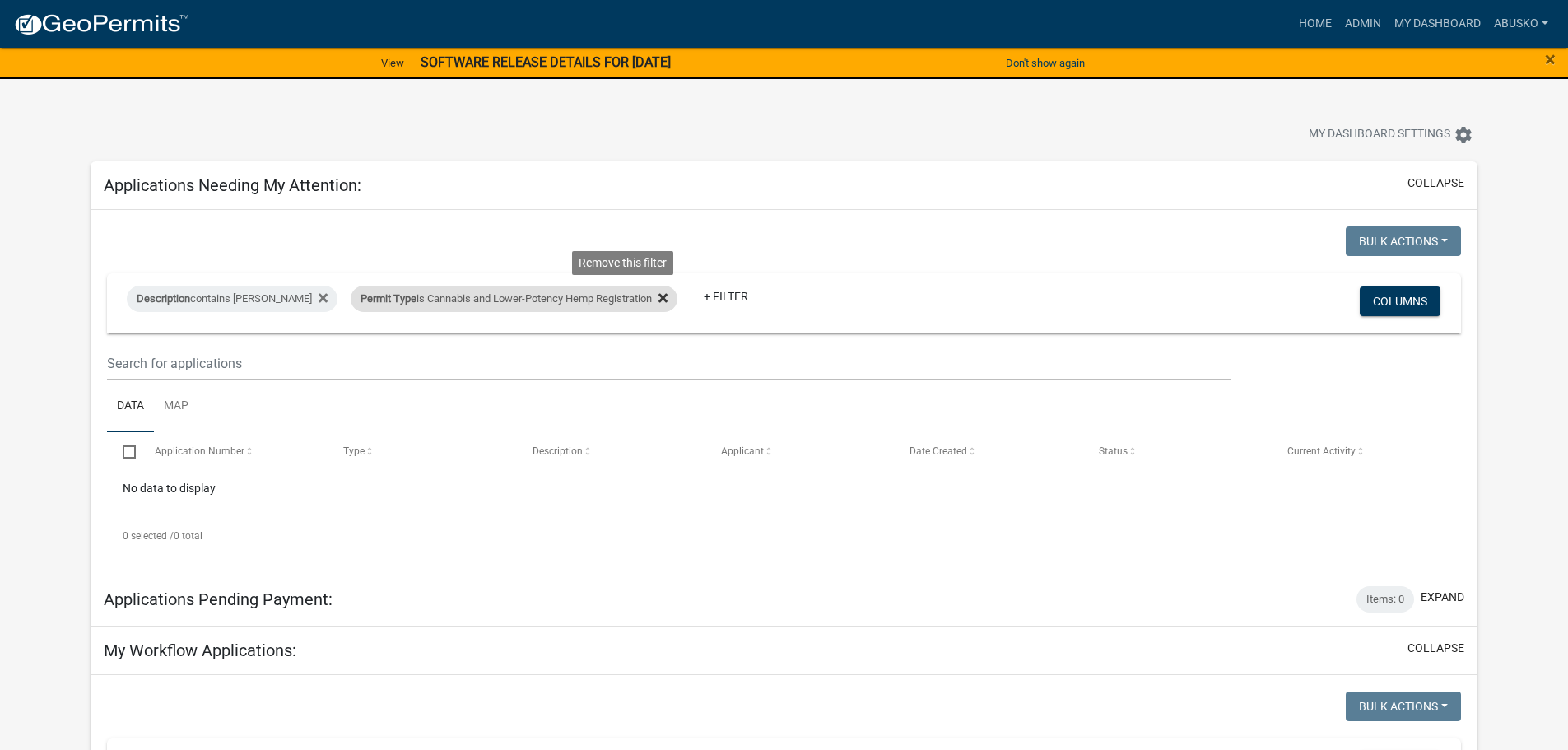
click at [658, 297] on icon at bounding box center [663, 298] width 9 height 9
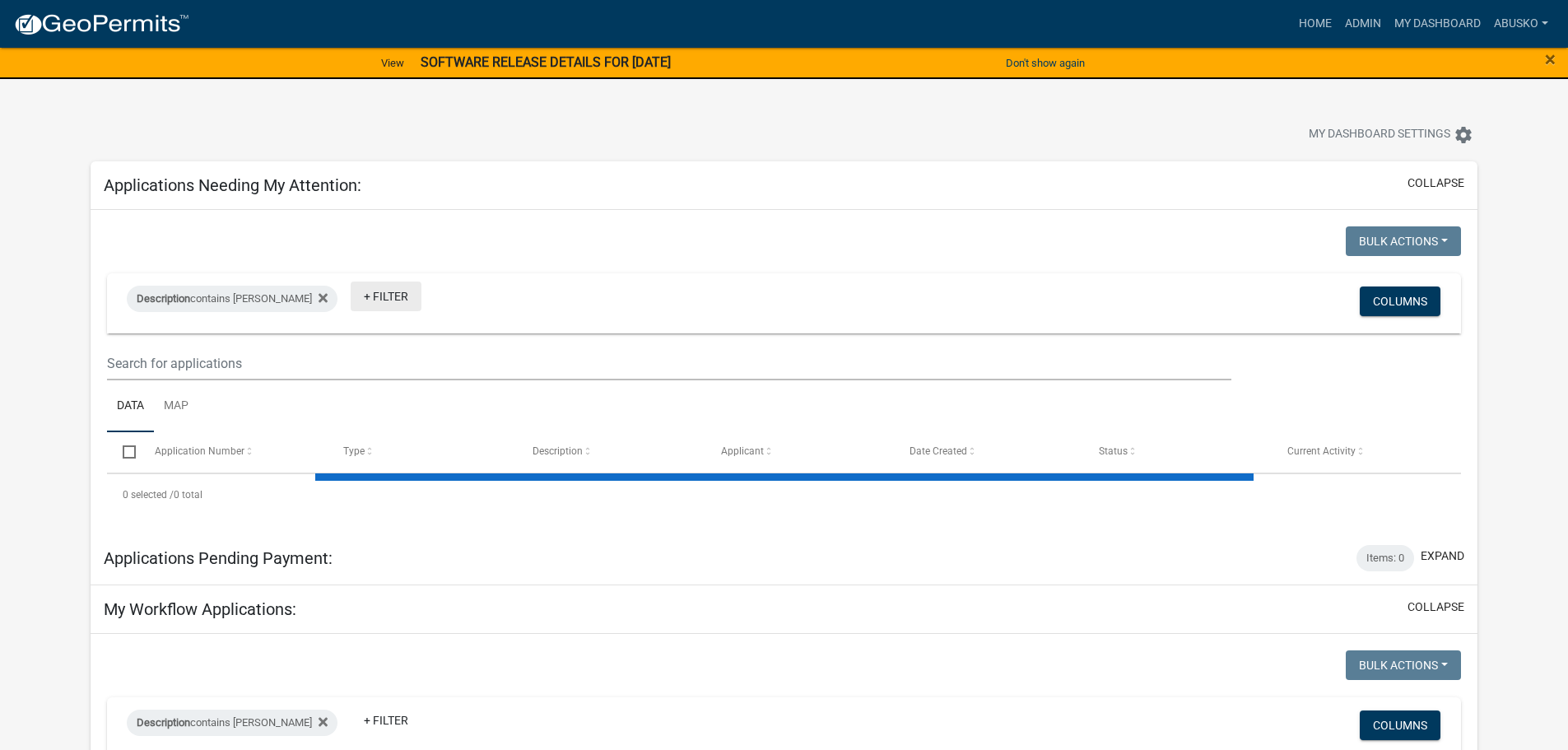
click at [351, 293] on link "+ Filter" at bounding box center [386, 296] width 71 height 30
select select "1: 25"
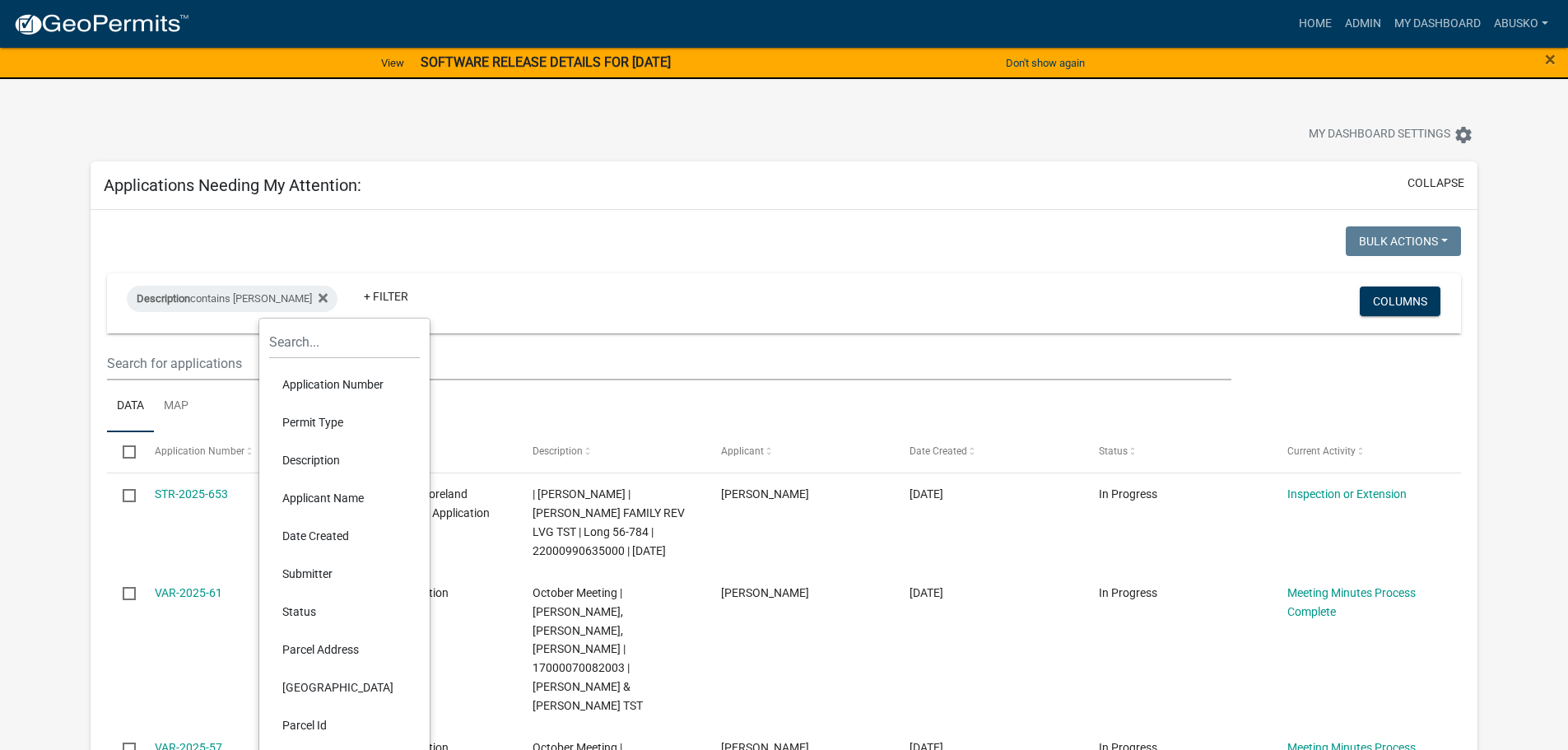
click at [333, 420] on li "Permit Type" at bounding box center [344, 422] width 151 height 38
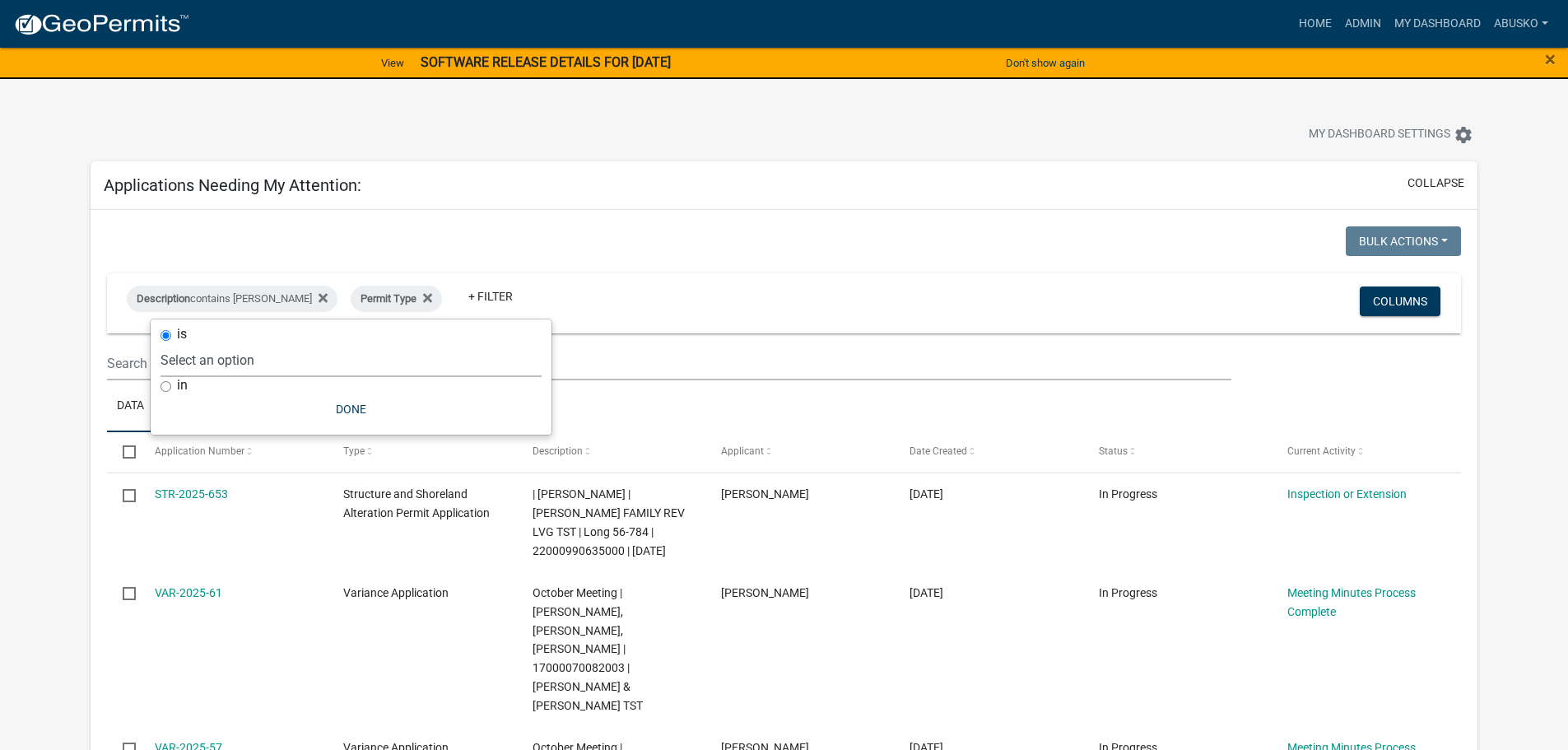
click at [209, 357] on select "Select an option Building Contractor / Excavators (Registration) Building Contr…" at bounding box center [351, 360] width 381 height 34
select select "c1bfc6c7-788a-4864-9461-c65c13de6891"
click at [282, 343] on select "Select an option Building Contractor / Excavators (Registration) Building Contr…" at bounding box center [351, 360] width 381 height 34
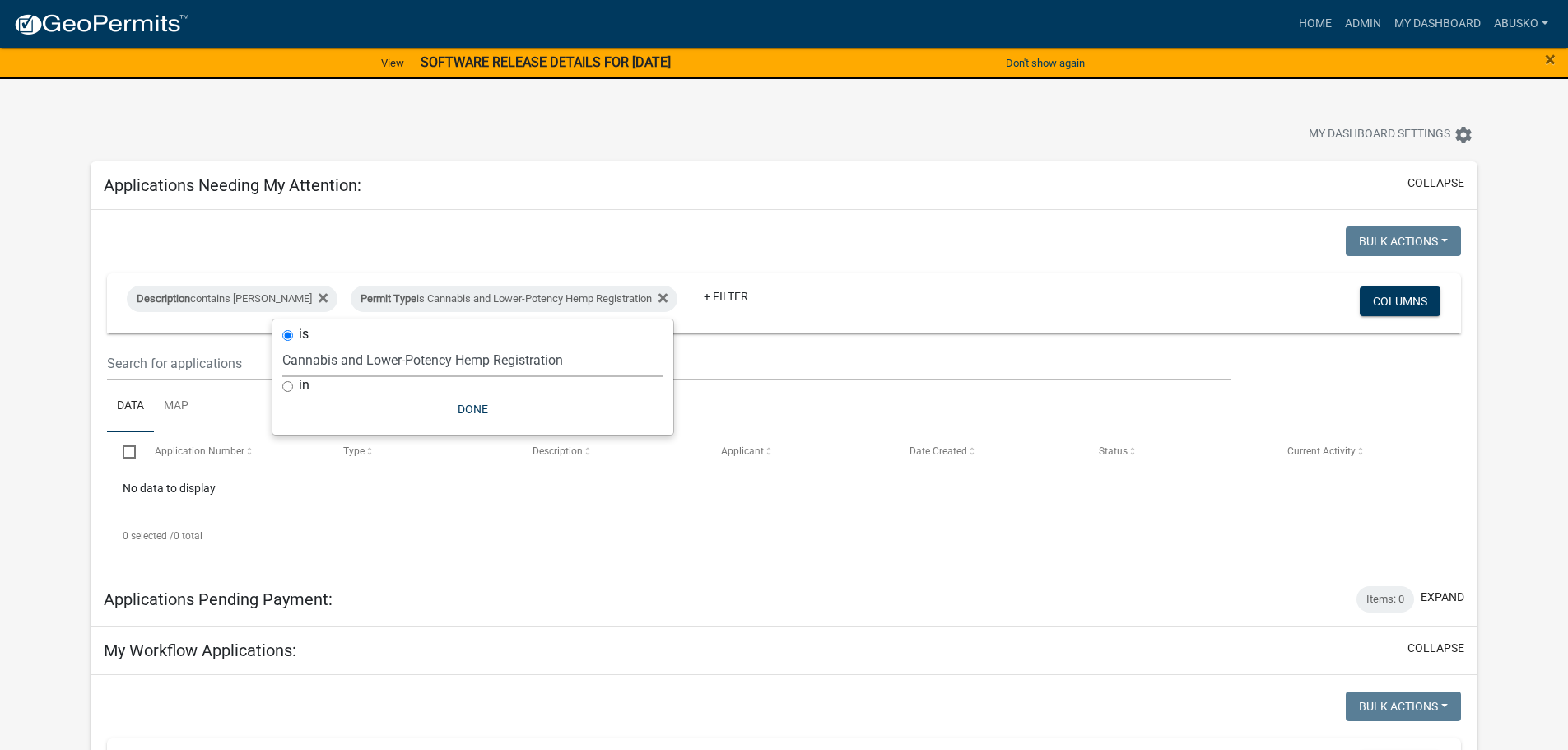
click at [820, 345] on wm-filter-builder "Description contains [PERSON_NAME] Permit Type is Cannabis and Lower-Potency He…" at bounding box center [784, 327] width 1354 height 107
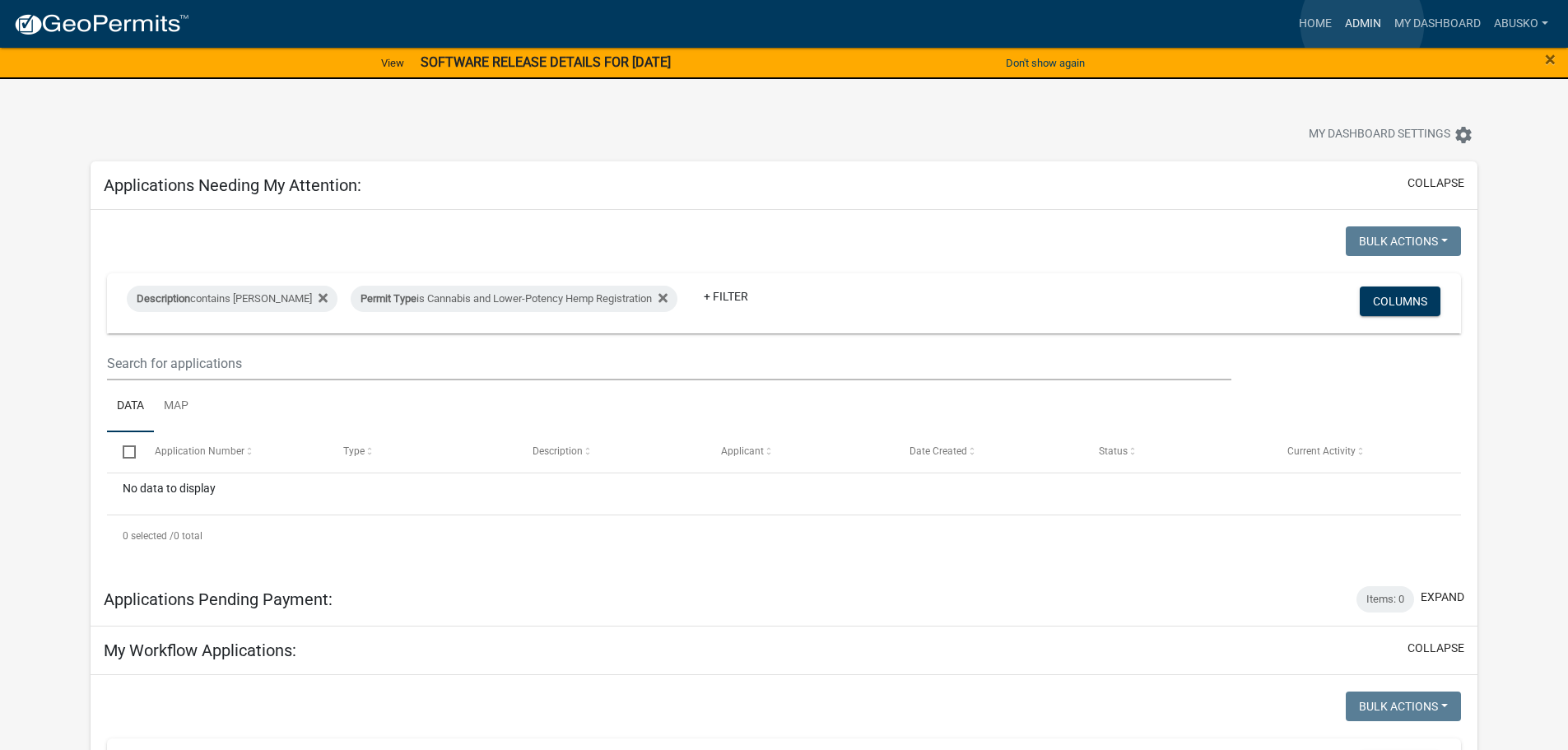
click at [1362, 24] on link "Admin" at bounding box center [1363, 24] width 50 height 31
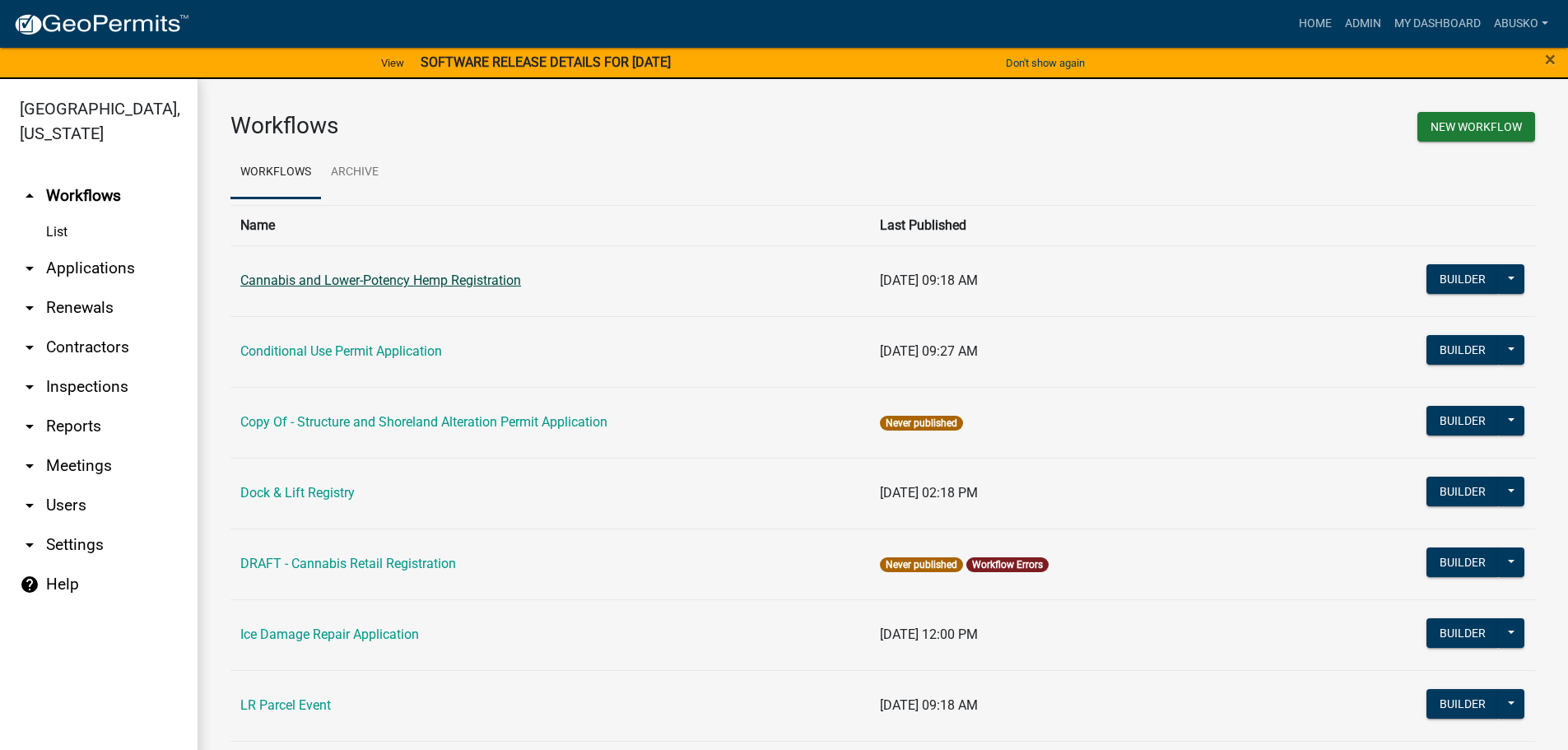
click at [372, 280] on link "Cannabis and Lower-Potency Hemp Registration" at bounding box center [380, 280] width 280 height 16
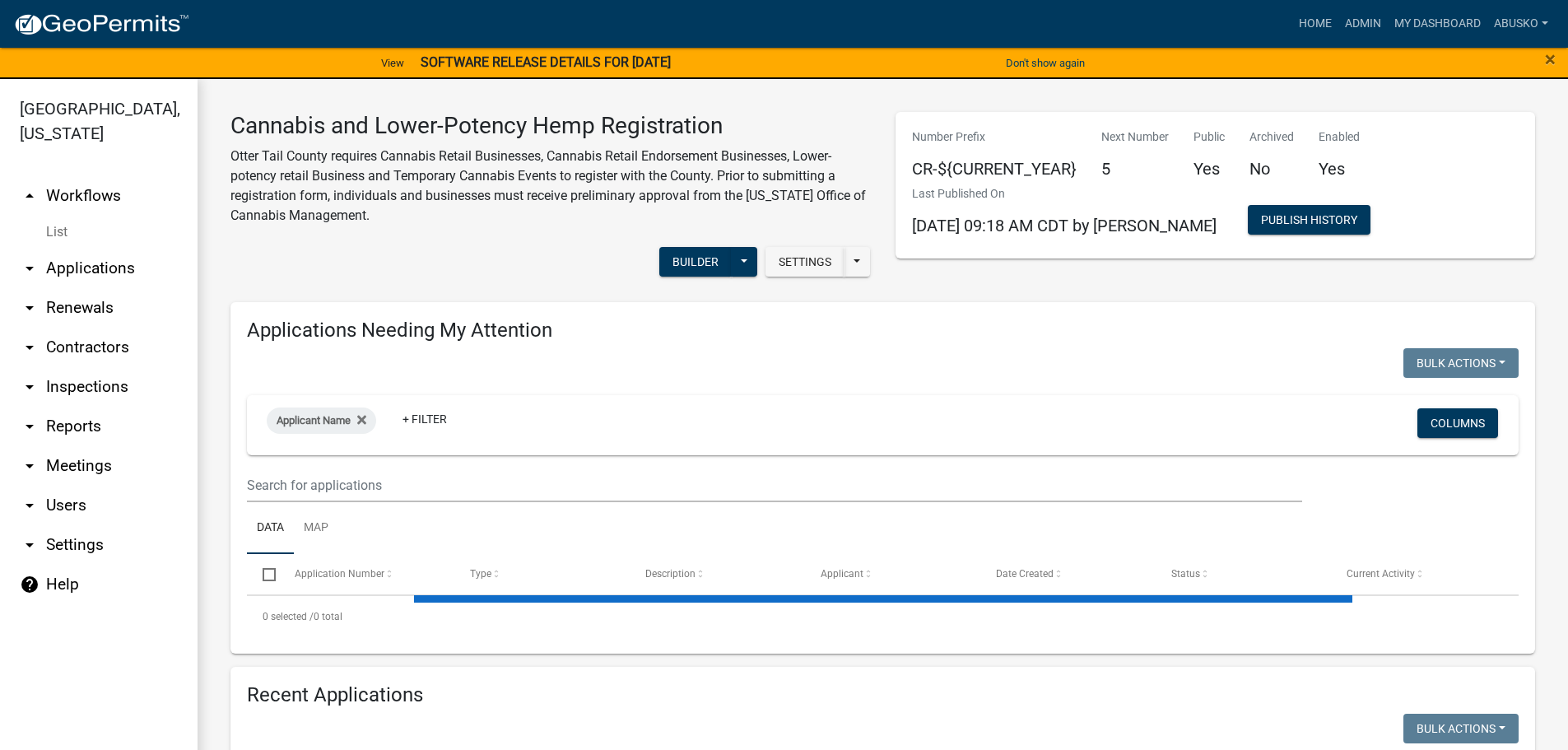
select select "3: 100"
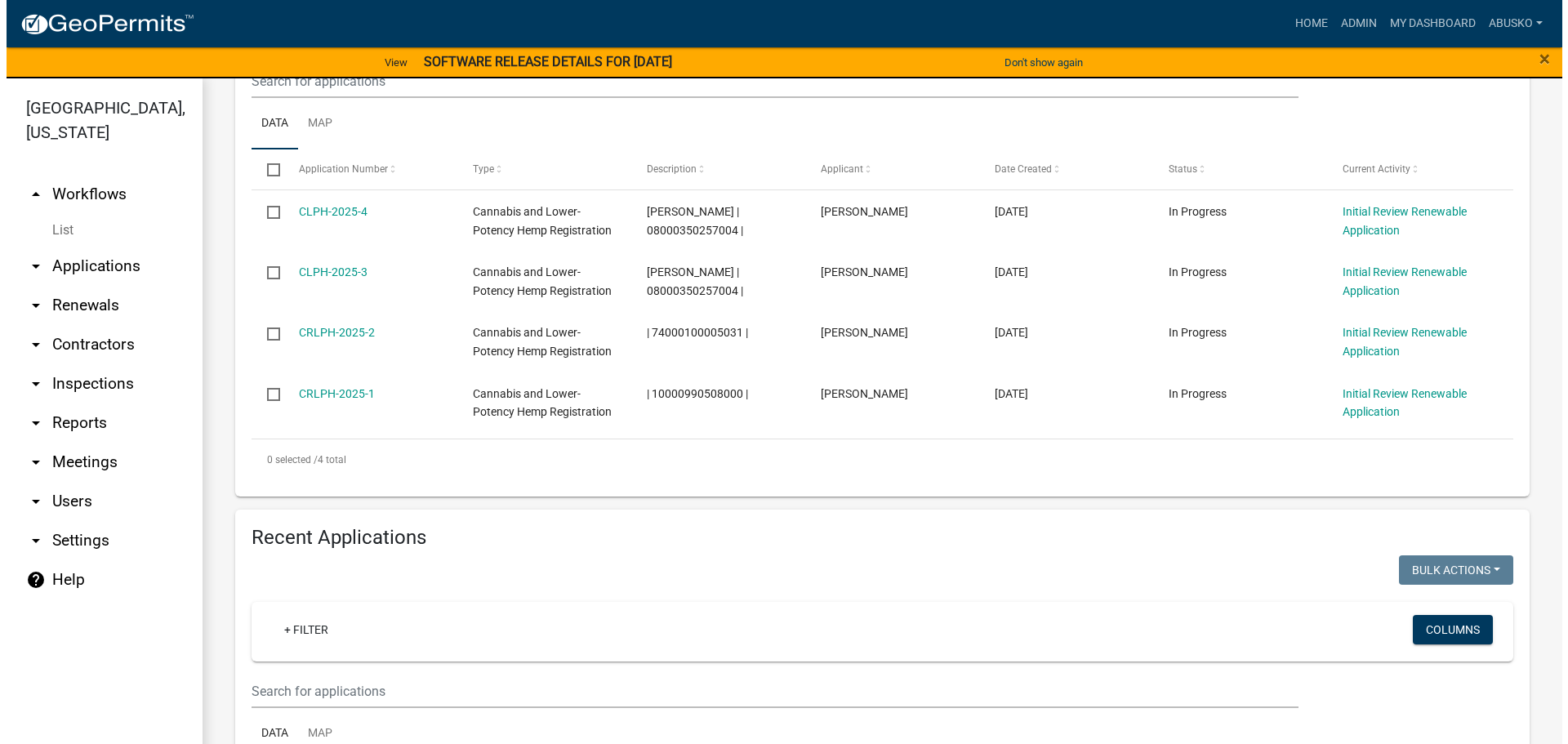
scroll to position [408, 0]
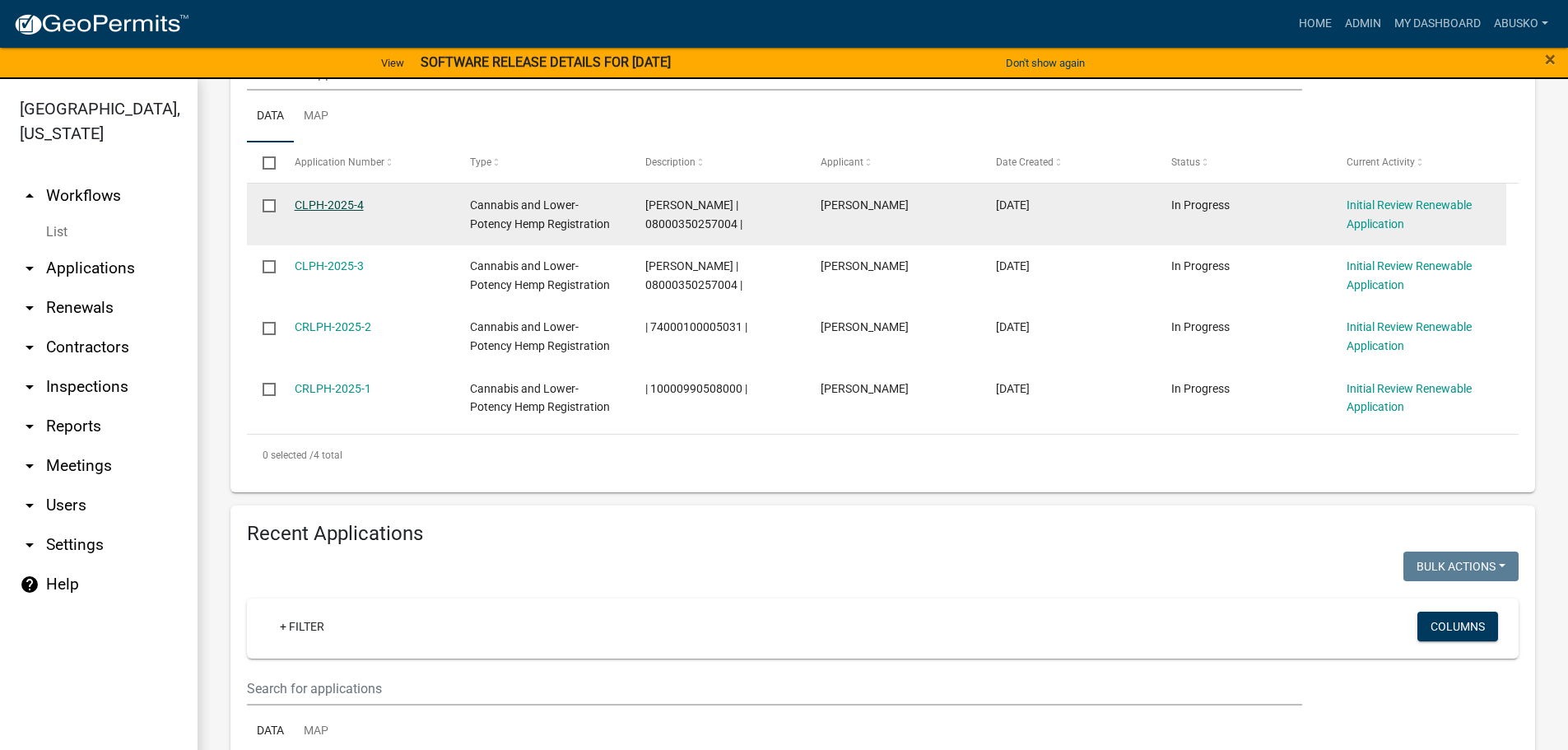
click at [327, 207] on link "CLPH-2025-4" at bounding box center [328, 204] width 69 height 13
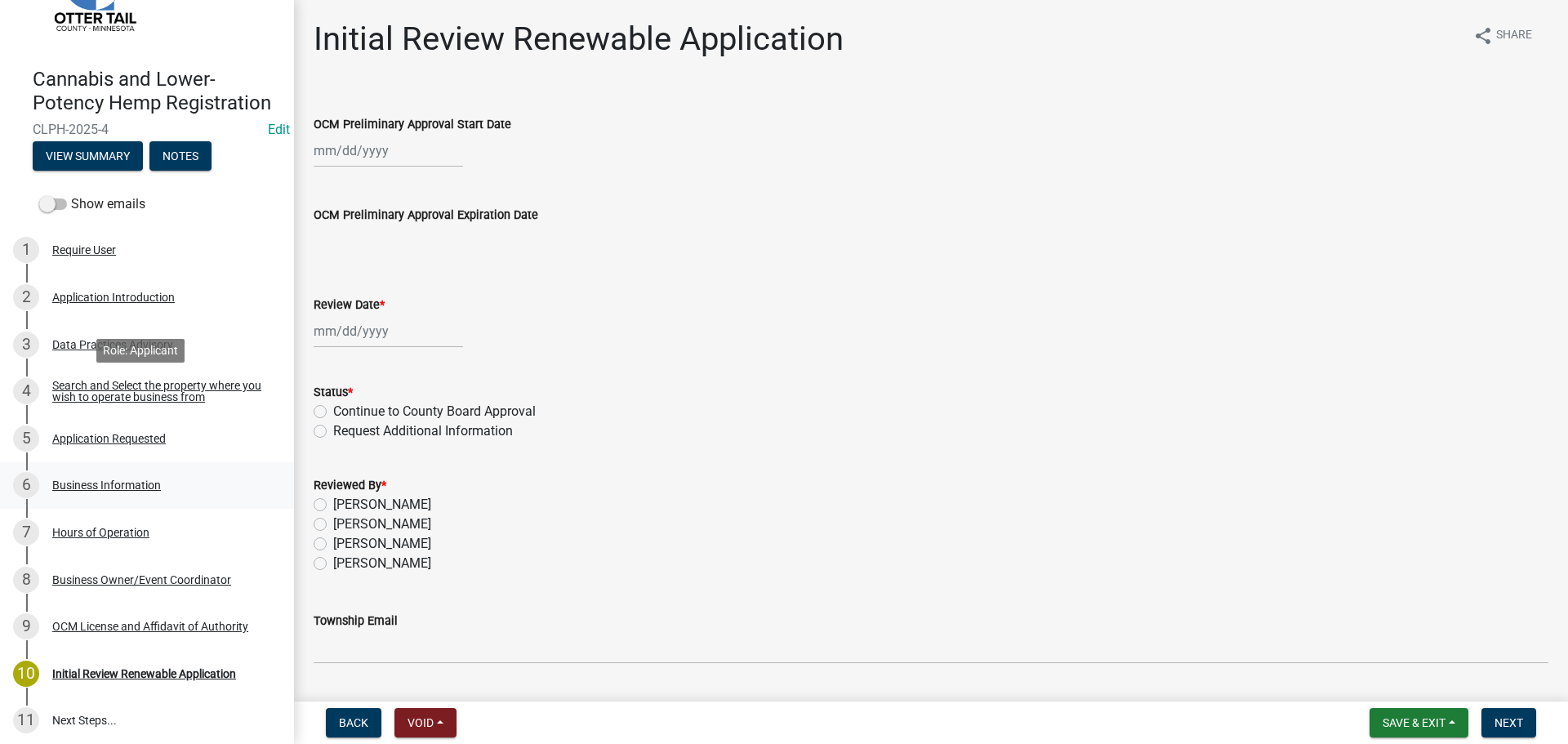
scroll to position [228, 0]
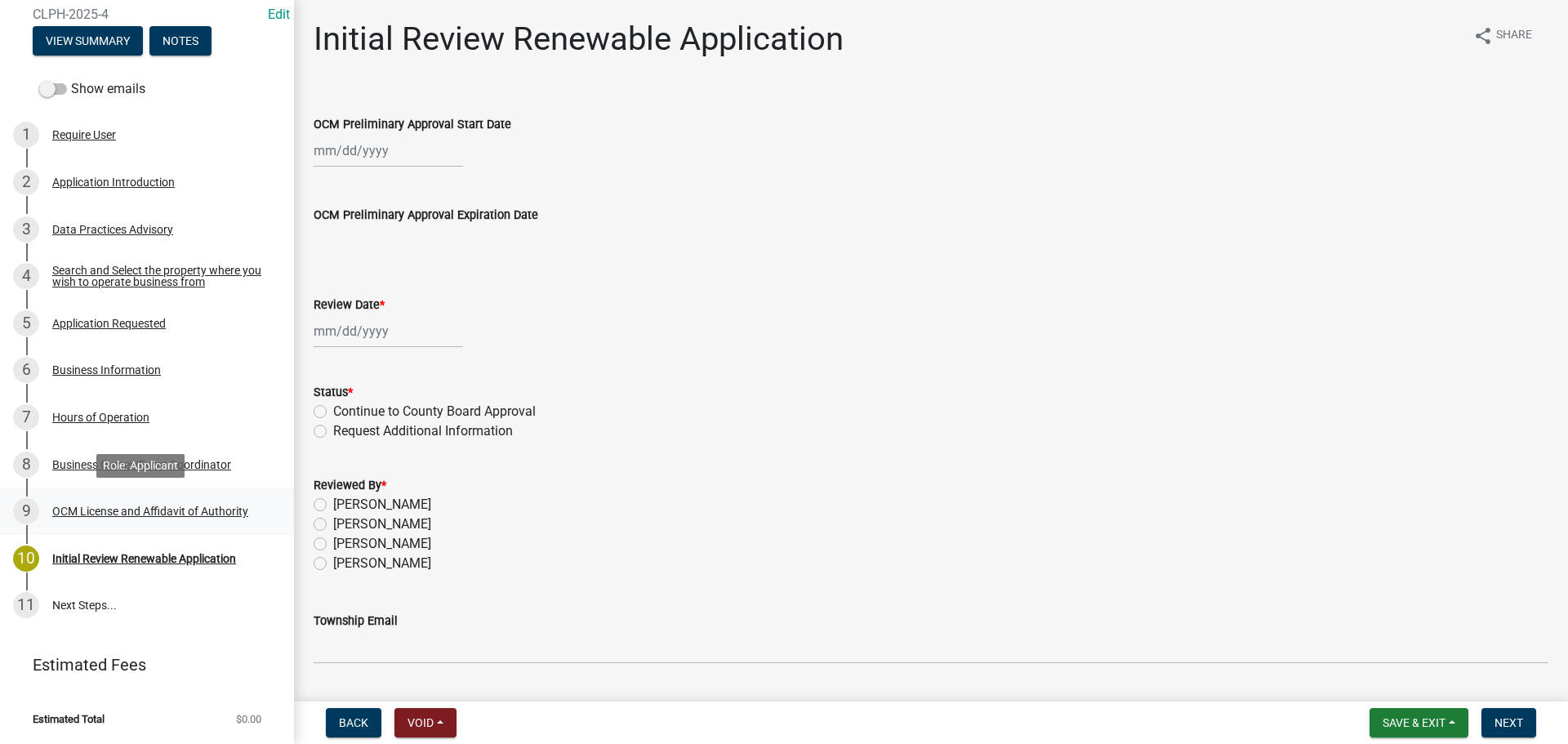
click at [125, 517] on div "OCM License and Affidavit of Authority" at bounding box center [150, 511] width 196 height 11
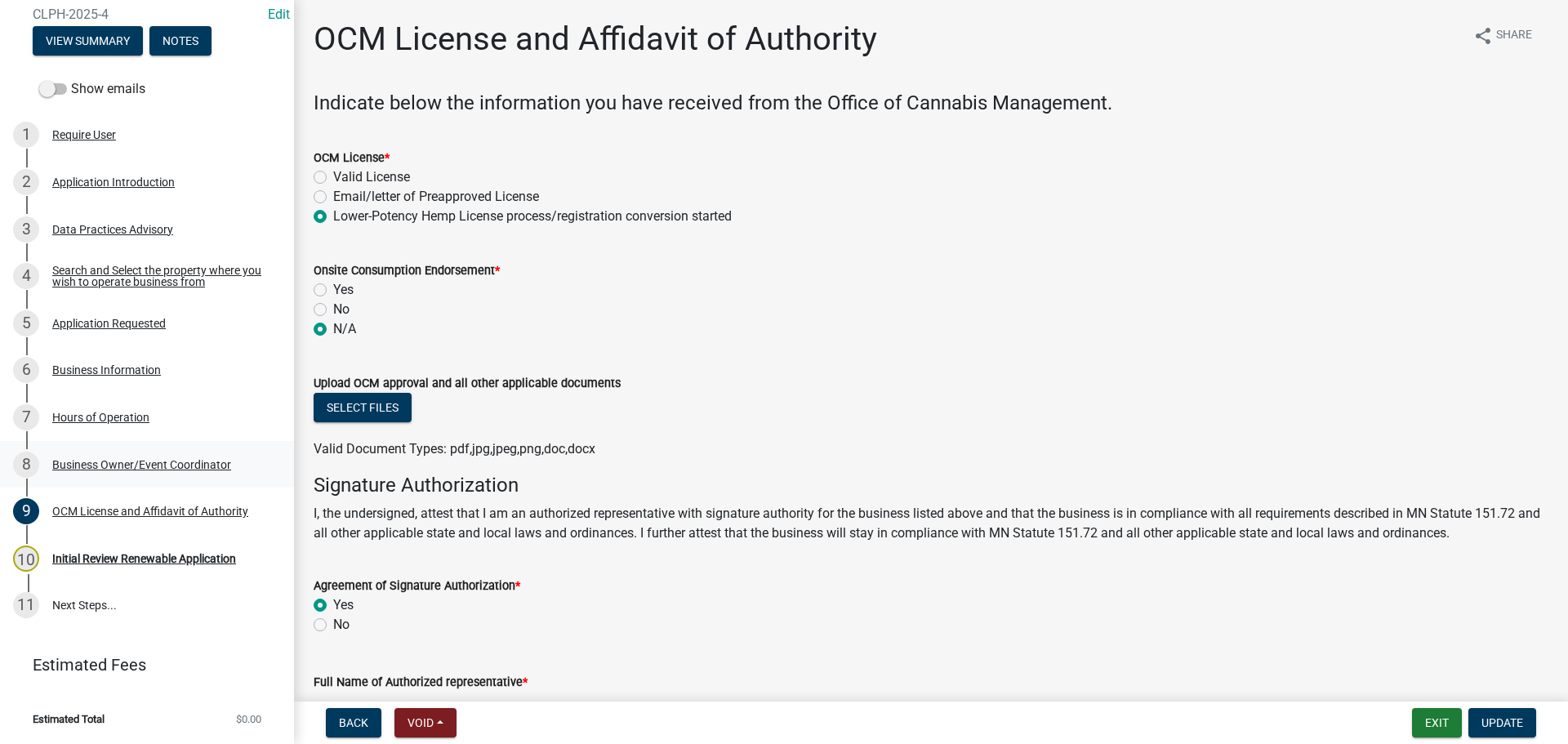
click at [129, 463] on div "Business Owner/Event Coordinator" at bounding box center [141, 464] width 178 height 11
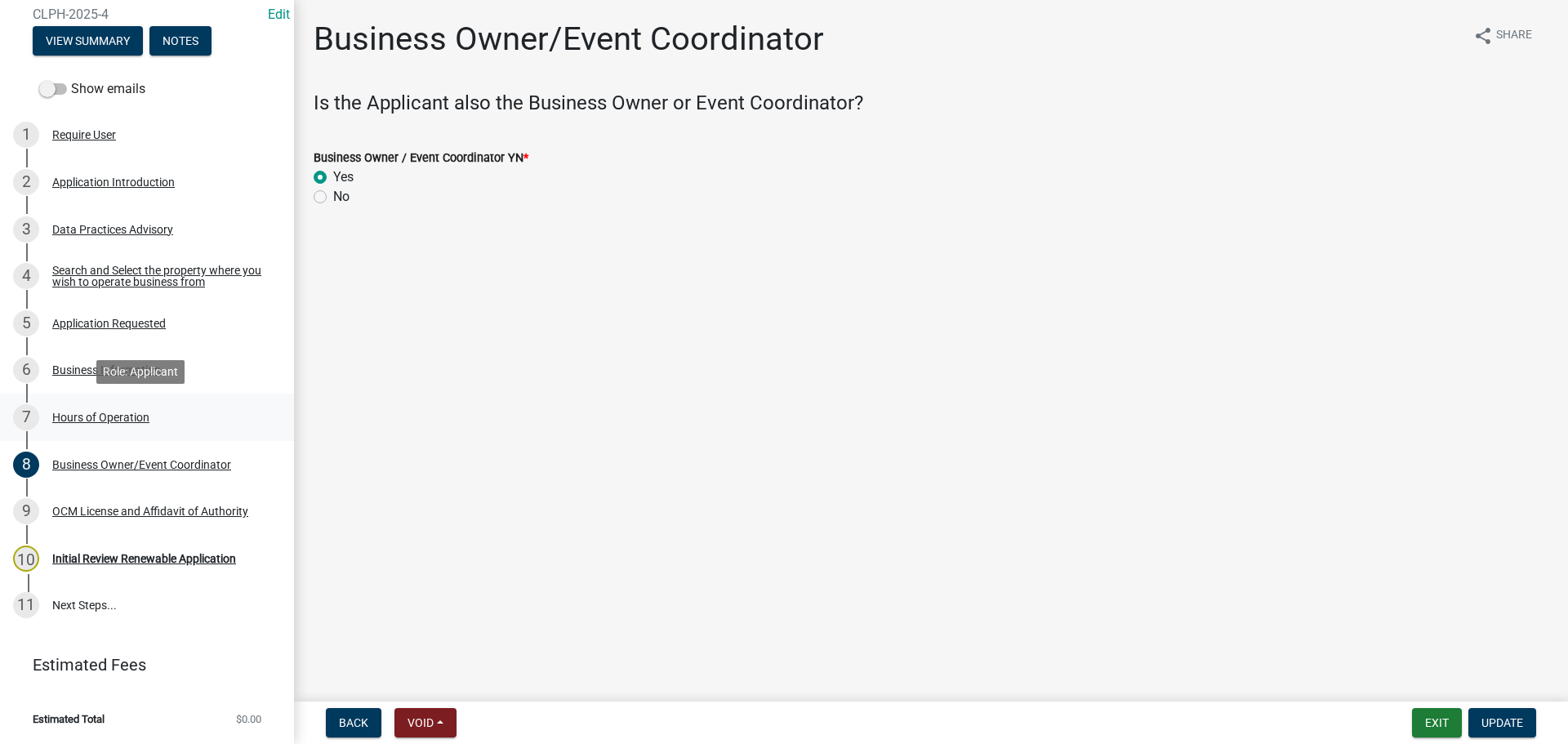
click at [111, 416] on div "Hours of Operation" at bounding box center [100, 417] width 97 height 11
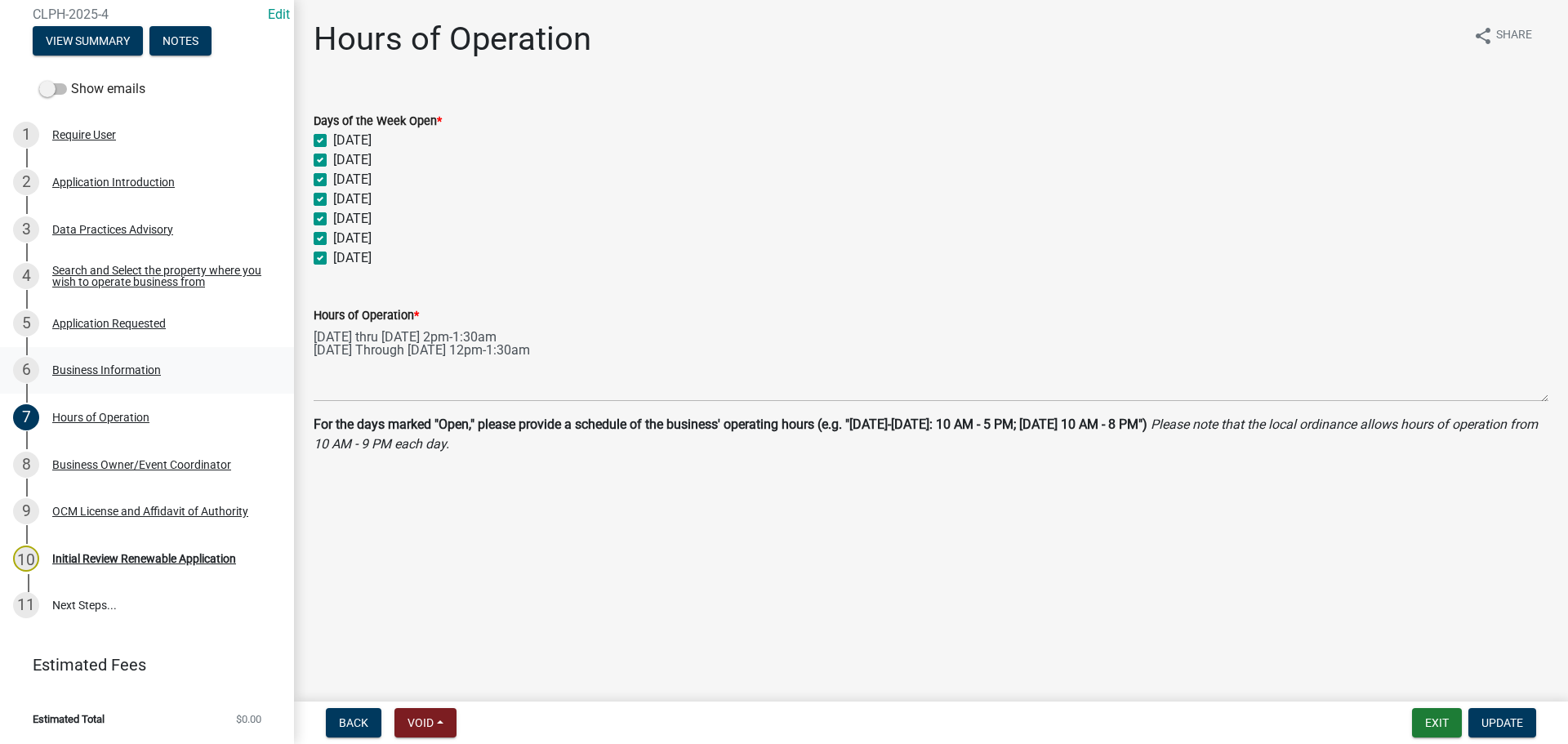
click at [94, 369] on div "Business Information" at bounding box center [106, 369] width 108 height 11
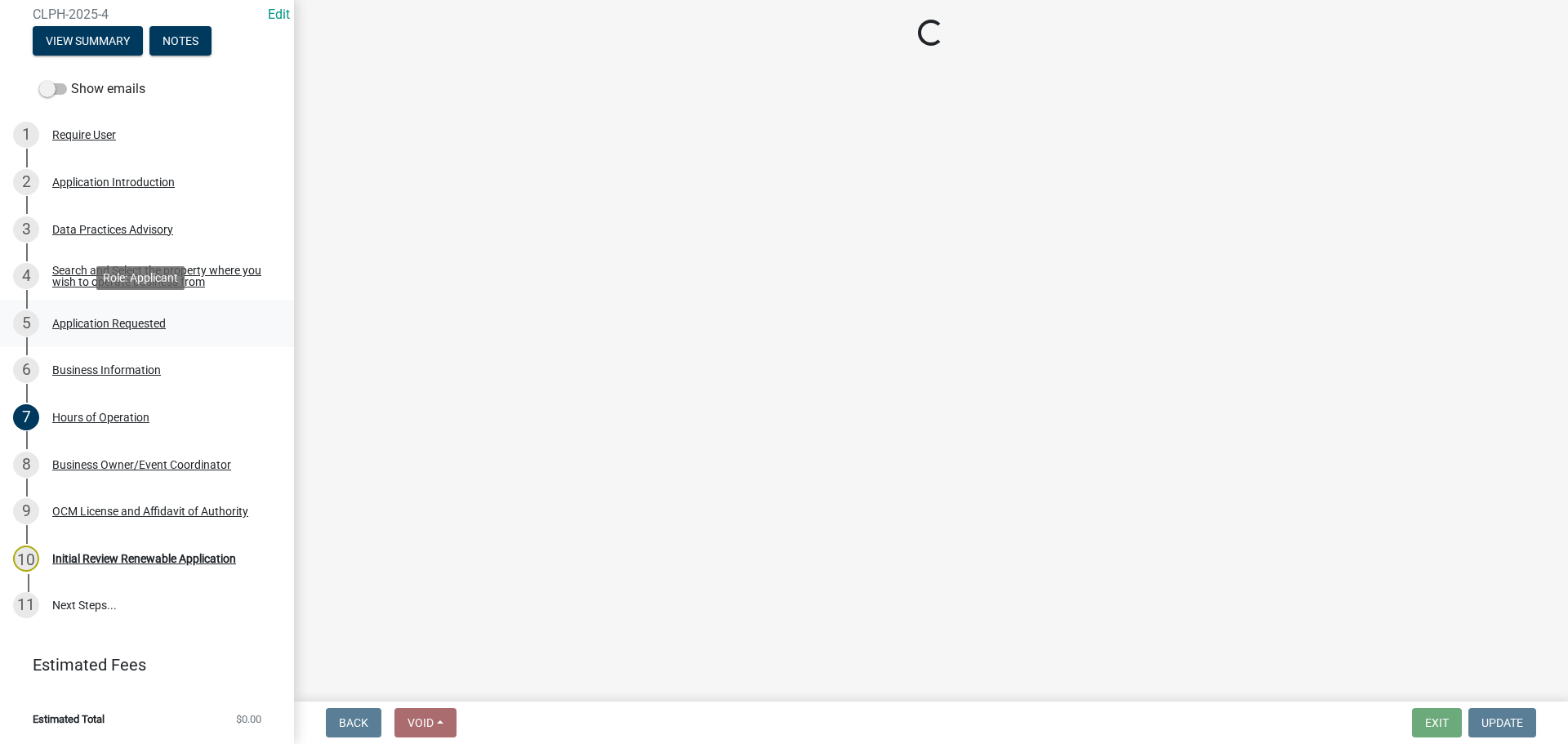
select select "f0d93c07-722f-471f-acd4-62f2acb62593"
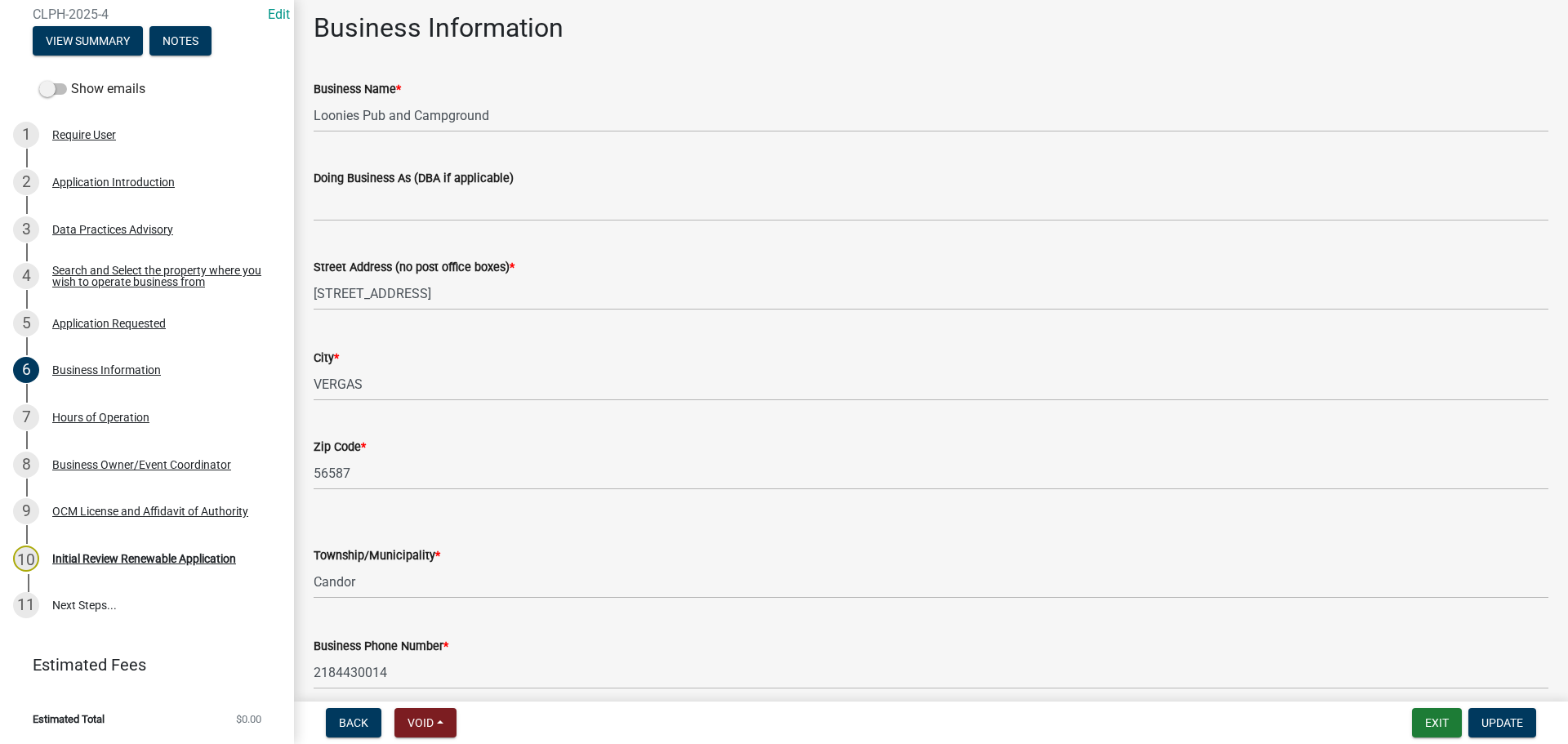
scroll to position [0, 0]
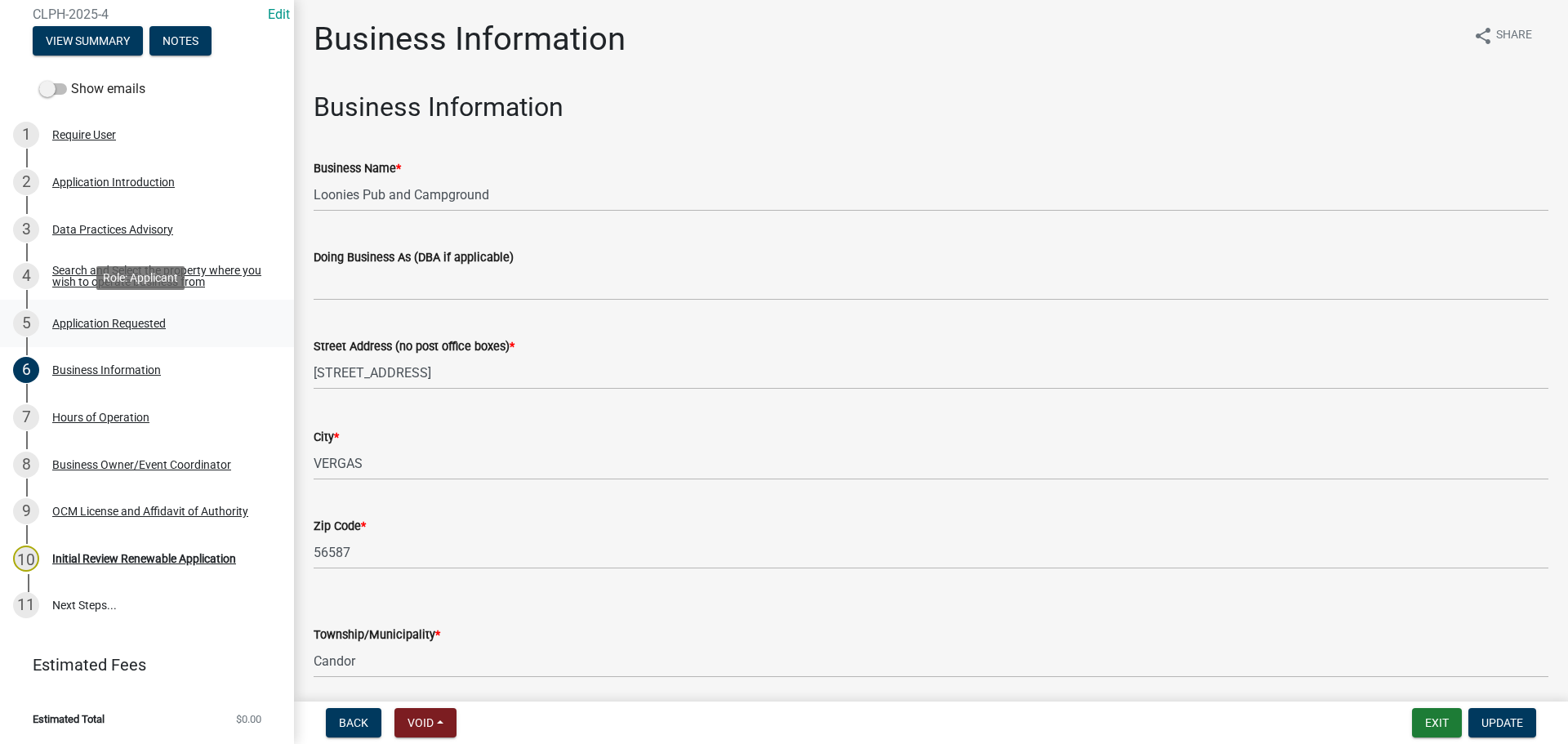
click at [136, 327] on div "Application Requested" at bounding box center [108, 323] width 113 height 11
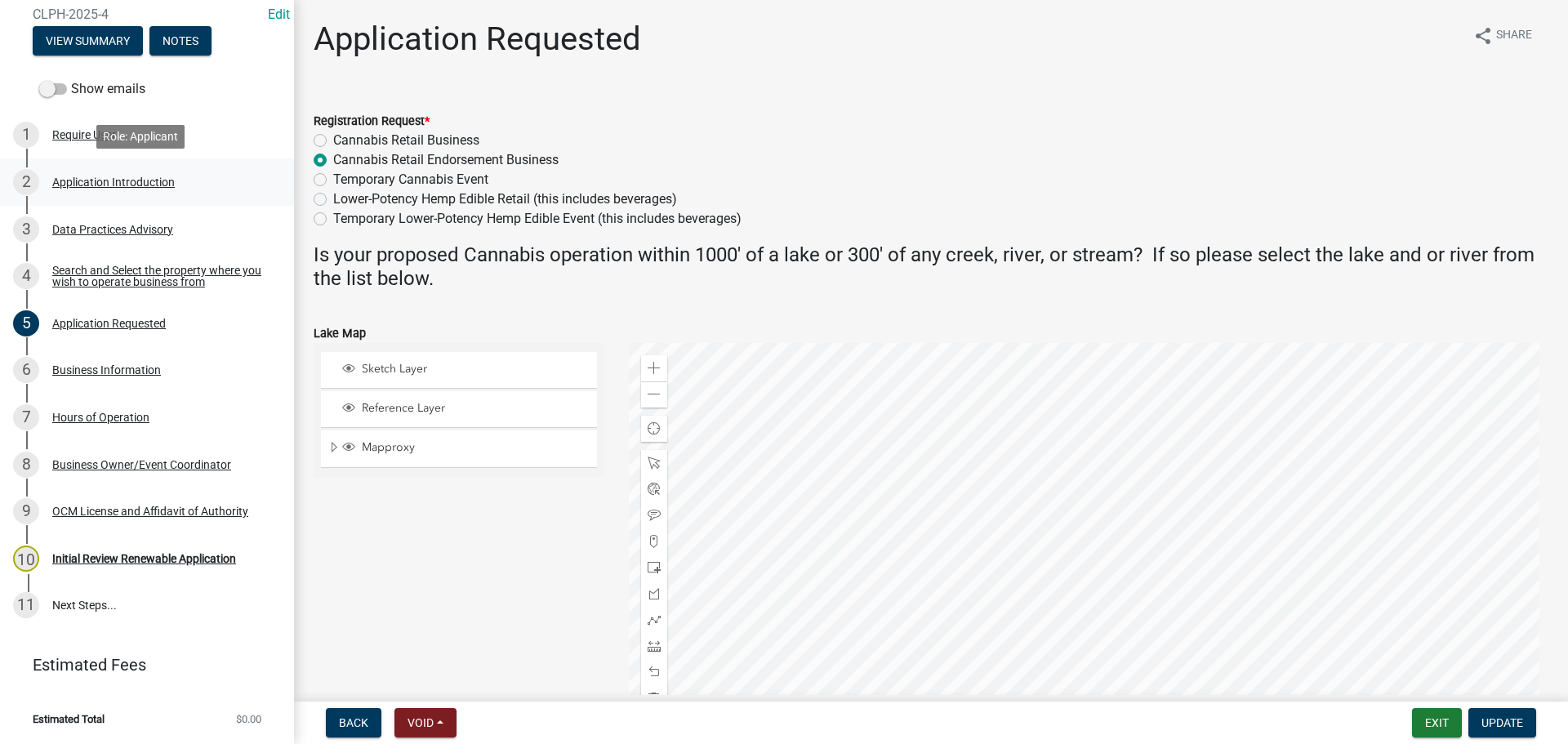
click at [102, 180] on div "Application Introduction" at bounding box center [113, 182] width 122 height 11
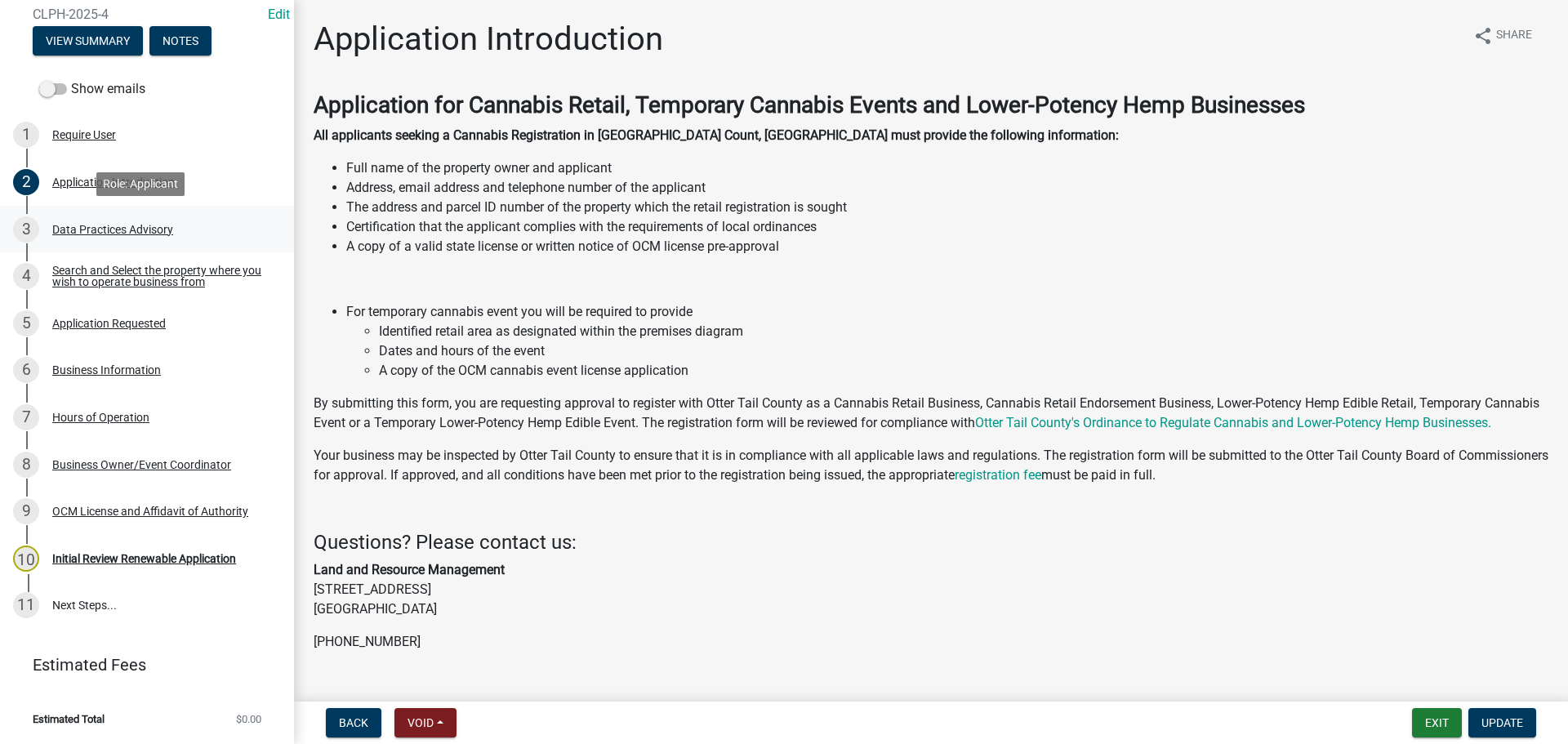
click at [86, 223] on div "Data Practices Advisory" at bounding box center [113, 229] width 121 height 11
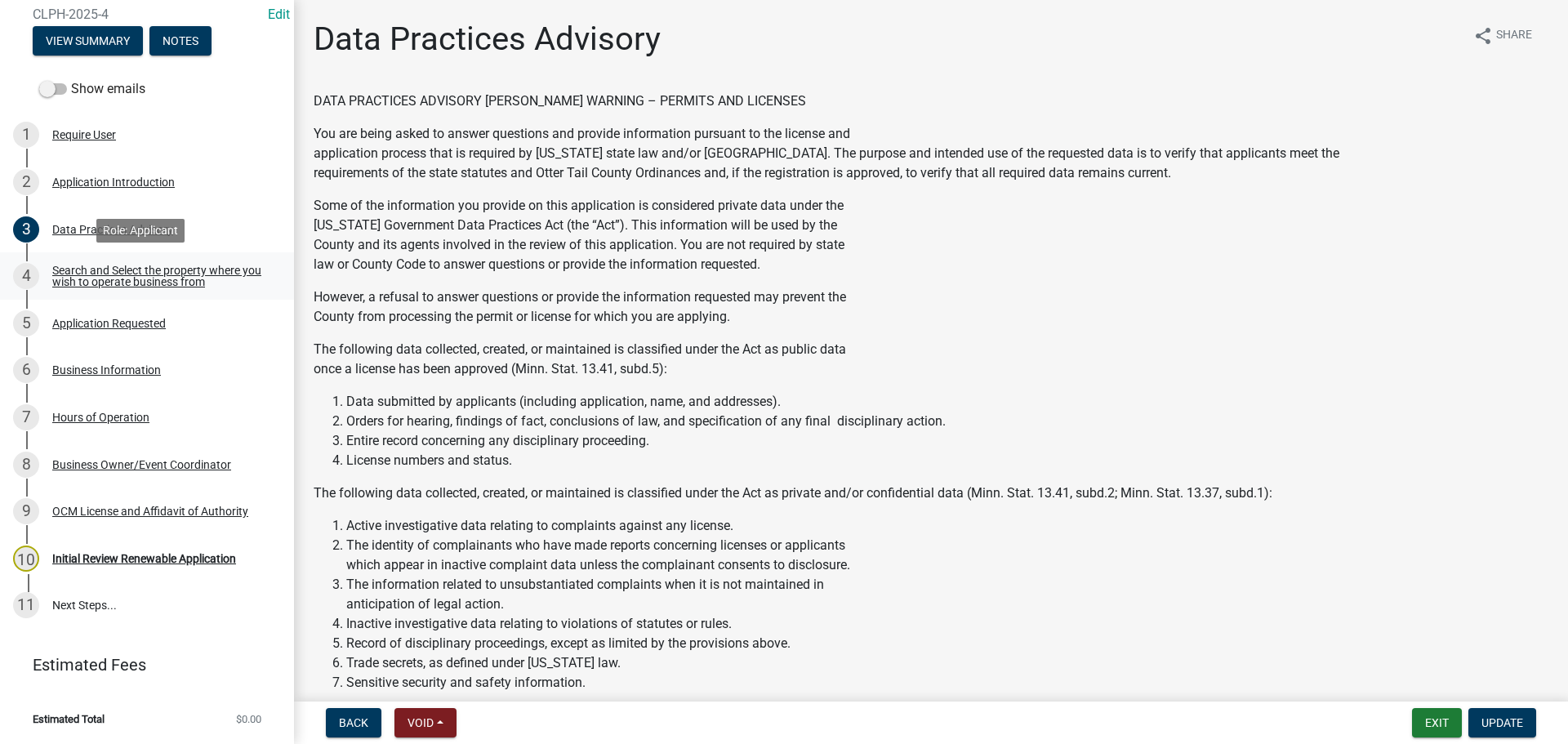
click at [114, 268] on div "Search and Select the property where you wish to operate business from" at bounding box center [159, 275] width 216 height 23
